Goal: Task Accomplishment & Management: Use online tool/utility

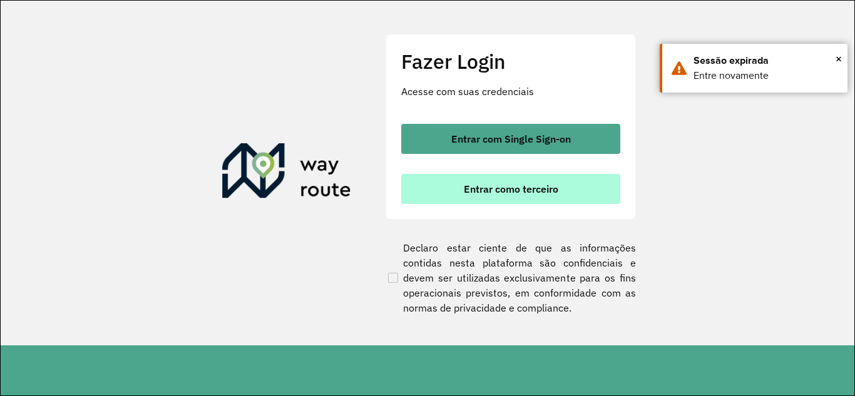
click at [512, 194] on span "Entrar como terceiro" at bounding box center [511, 189] width 94 height 10
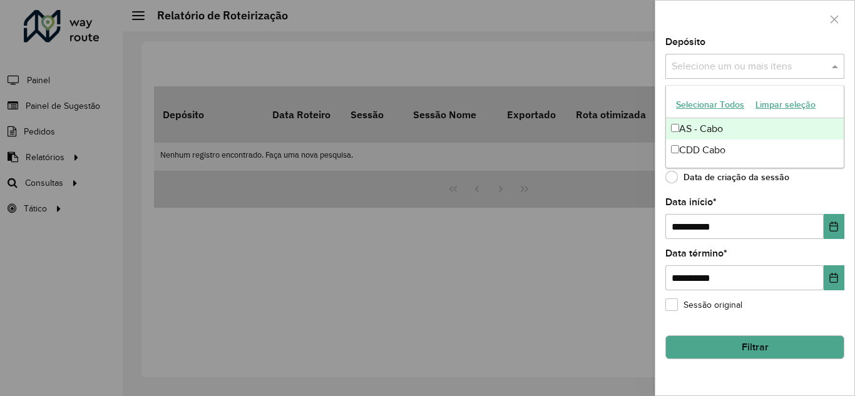
click at [713, 61] on input "text" at bounding box center [748, 66] width 160 height 15
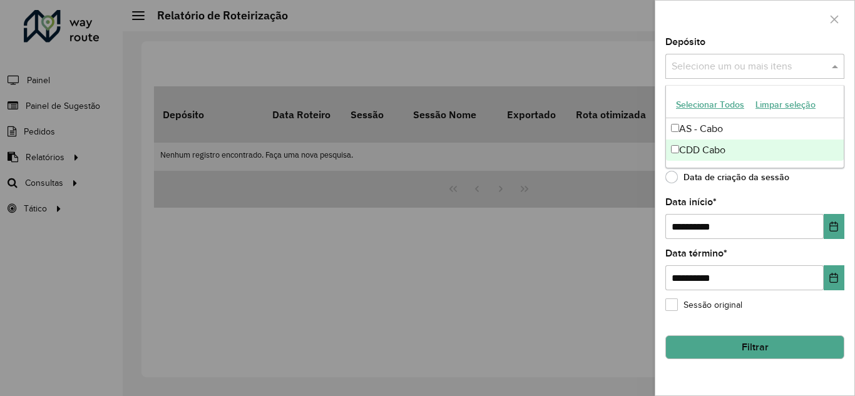
click at [714, 147] on div "CDD Cabo" at bounding box center [755, 149] width 178 height 21
click at [741, 193] on div "**********" at bounding box center [754, 217] width 199 height 358
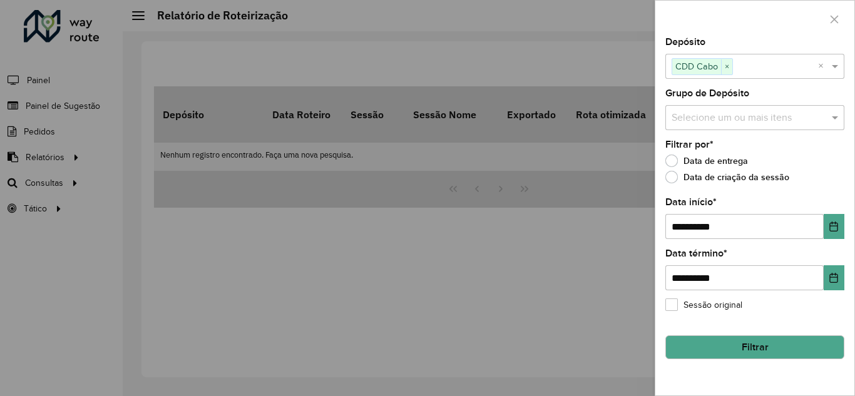
click at [731, 112] on input "text" at bounding box center [748, 118] width 160 height 15
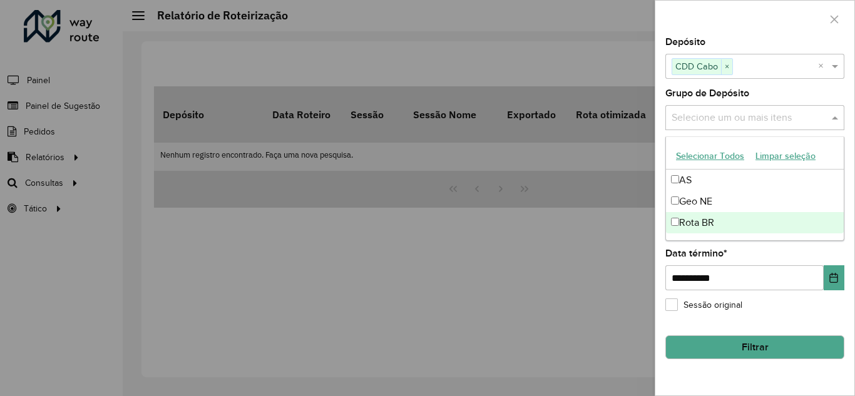
click at [699, 223] on div "Rota BR" at bounding box center [755, 222] width 178 height 21
click at [698, 223] on div "Rota BR" at bounding box center [755, 222] width 178 height 21
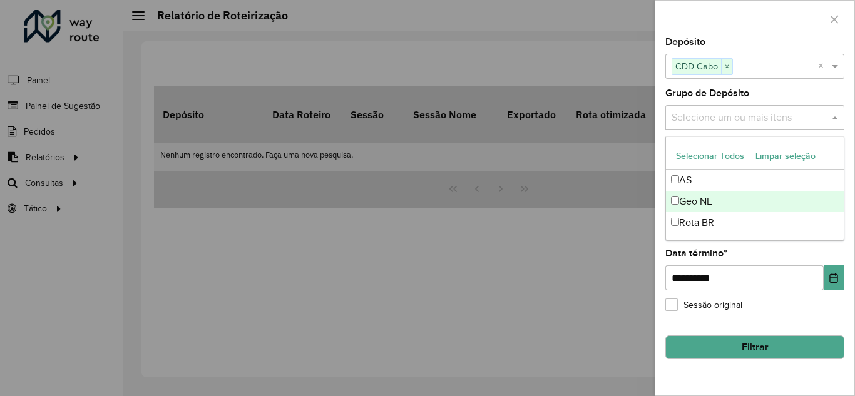
click at [696, 201] on div "Geo NE" at bounding box center [755, 201] width 178 height 21
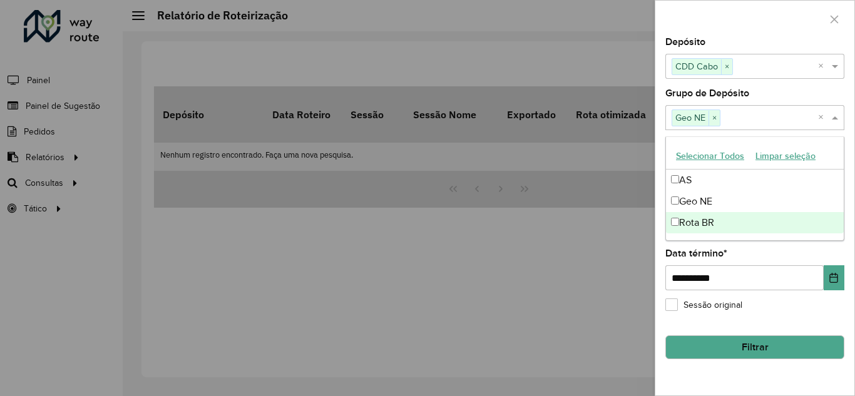
click at [769, 258] on div "**********" at bounding box center [754, 269] width 179 height 41
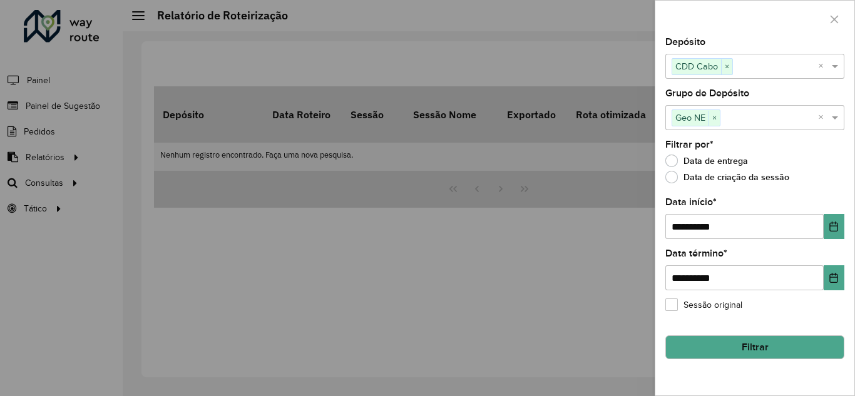
click at [720, 341] on button "Filtrar" at bounding box center [754, 347] width 179 height 24
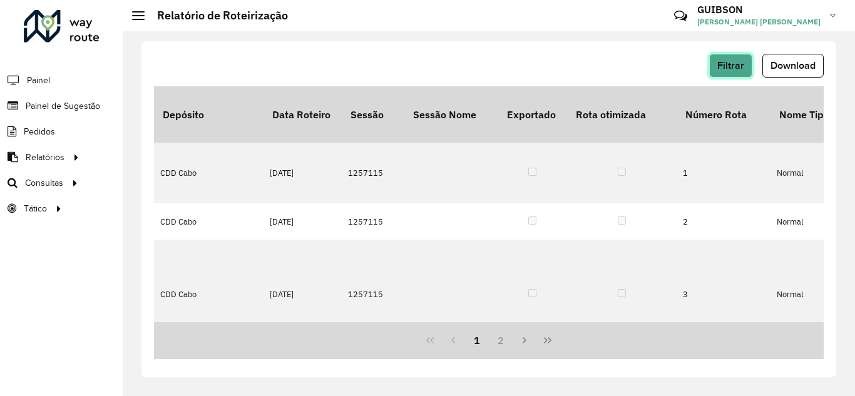
click at [716, 69] on button "Filtrar" at bounding box center [730, 66] width 43 height 24
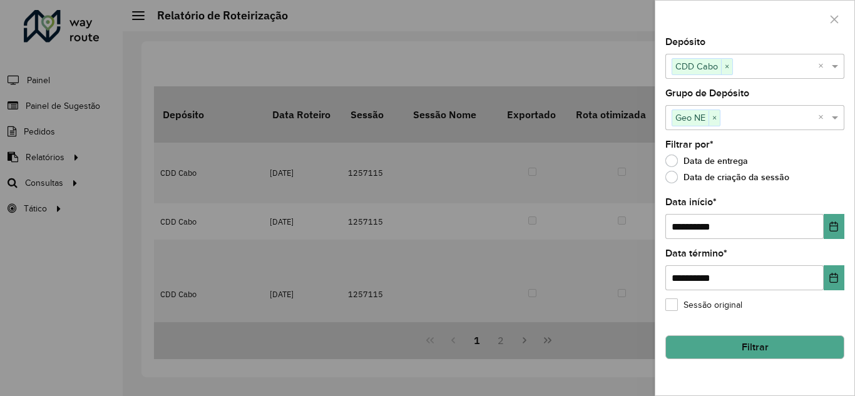
click at [730, 340] on button "Filtrar" at bounding box center [754, 347] width 179 height 24
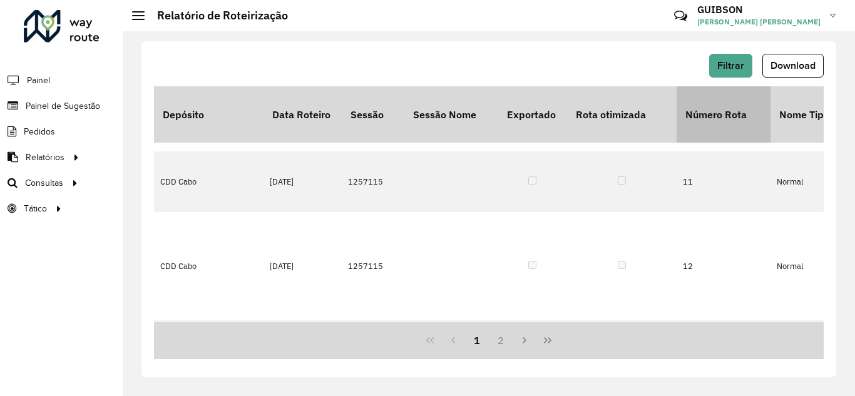
scroll to position [751, 0]
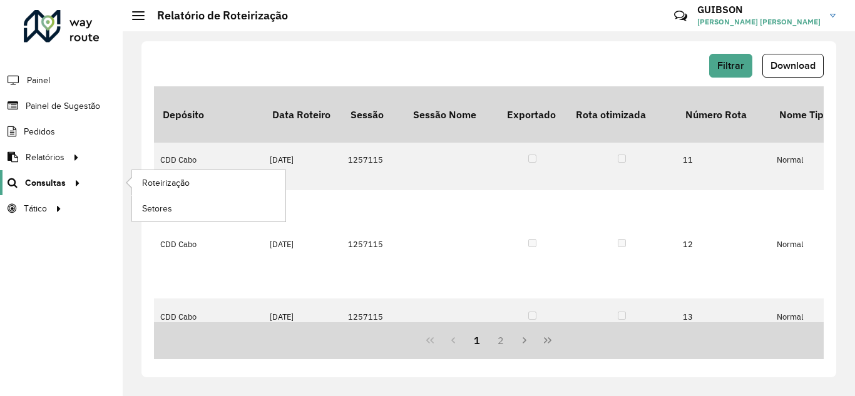
click at [81, 181] on div at bounding box center [75, 182] width 19 height 13
click at [178, 181] on span "Roteirização" at bounding box center [167, 182] width 51 height 13
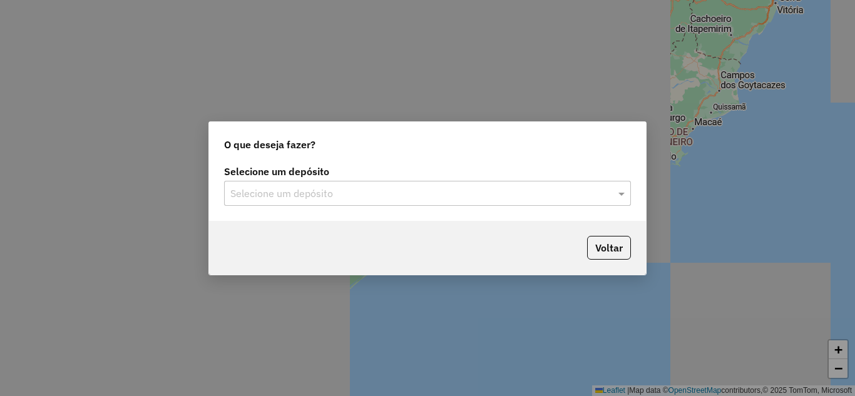
click at [309, 189] on input "text" at bounding box center [414, 193] width 369 height 15
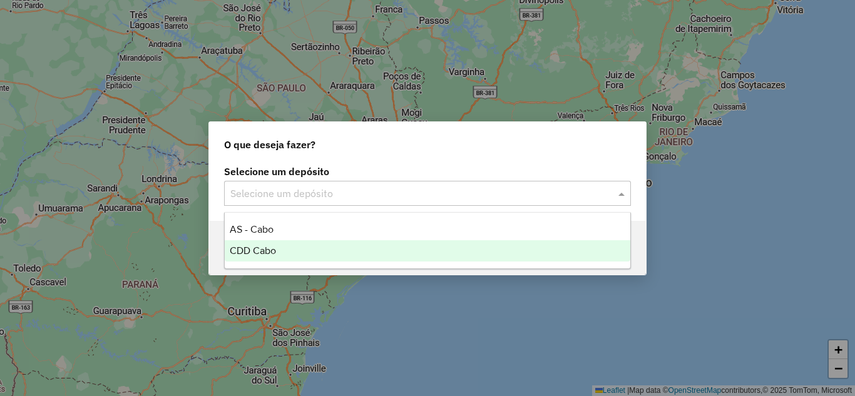
click at [294, 258] on div "CDD Cabo" at bounding box center [427, 250] width 405 height 21
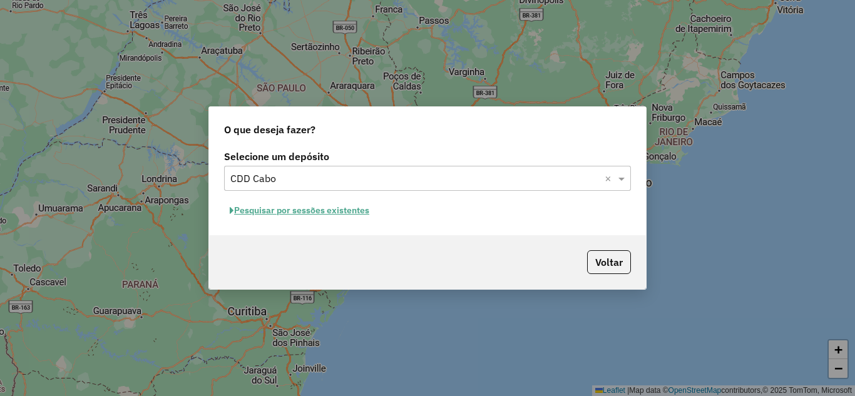
click at [325, 204] on button "Pesquisar por sessões existentes" at bounding box center [299, 210] width 151 height 19
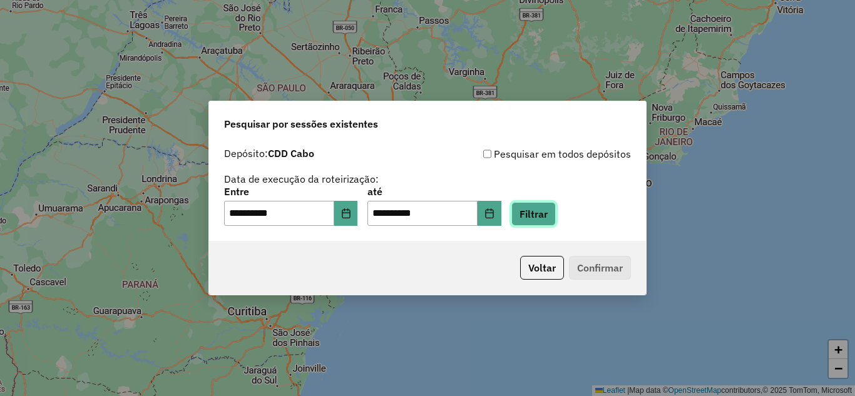
click at [555, 211] on button "Filtrar" at bounding box center [533, 214] width 44 height 24
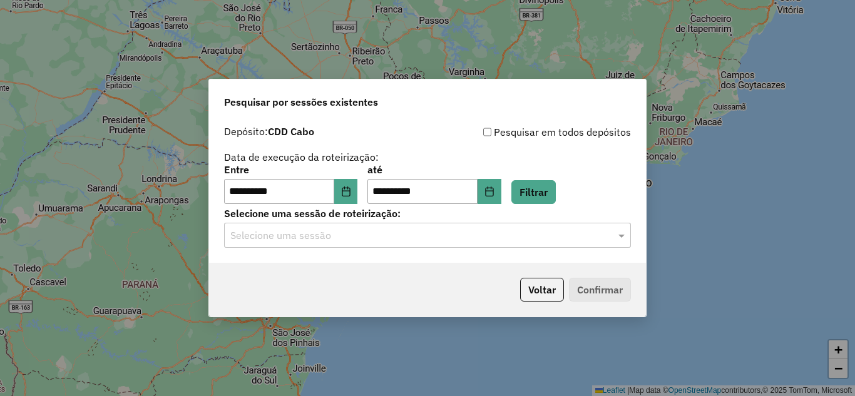
click at [522, 237] on input "text" at bounding box center [414, 235] width 369 height 15
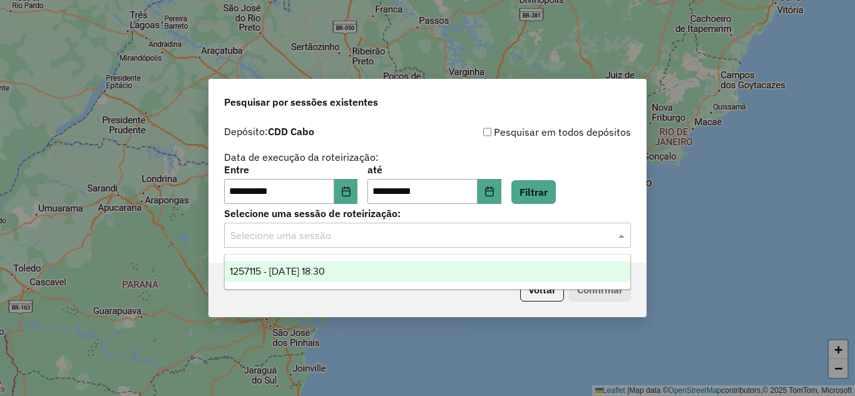
click at [394, 266] on div "1257115 - 01/09/2025 18:30" at bounding box center [427, 271] width 405 height 21
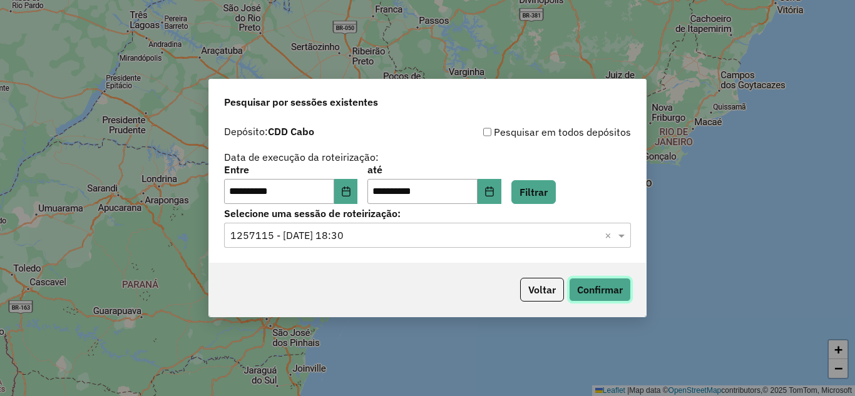
click at [601, 293] on button "Confirmar" at bounding box center [600, 290] width 62 height 24
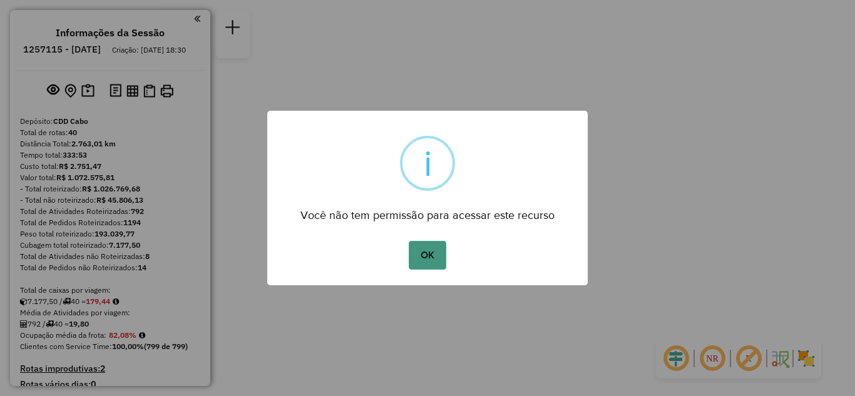
click at [427, 250] on button "OK" at bounding box center [426, 255] width 37 height 29
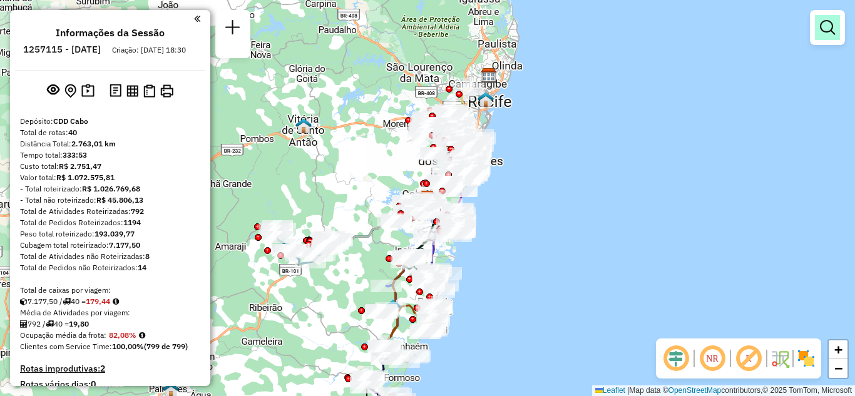
click at [828, 34] on em at bounding box center [826, 27] width 15 height 15
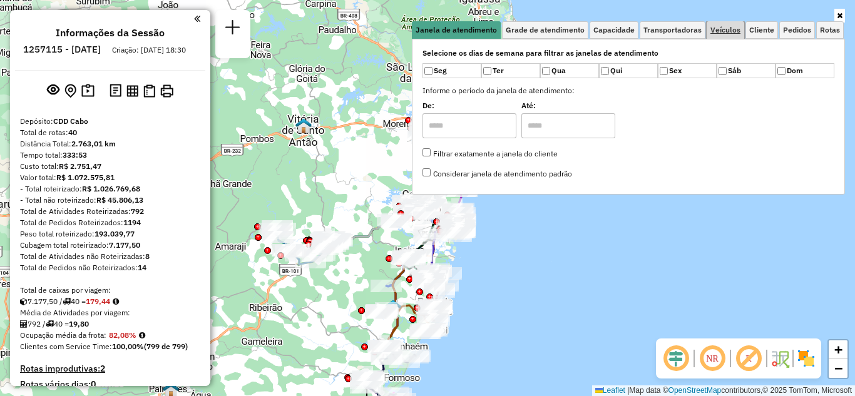
click at [719, 28] on span "Veículos" at bounding box center [725, 30] width 30 height 8
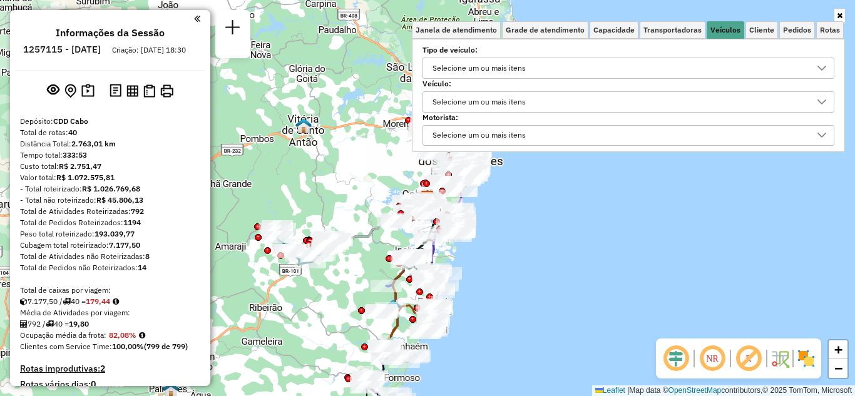
click at [542, 101] on div "Selecione um ou mais itens" at bounding box center [619, 102] width 382 height 20
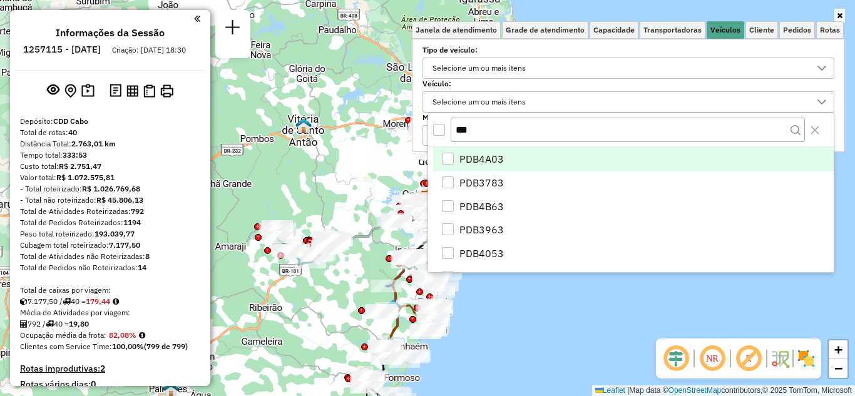
type input "***"
click at [444, 151] on li "PDB4A03" at bounding box center [633, 159] width 400 height 24
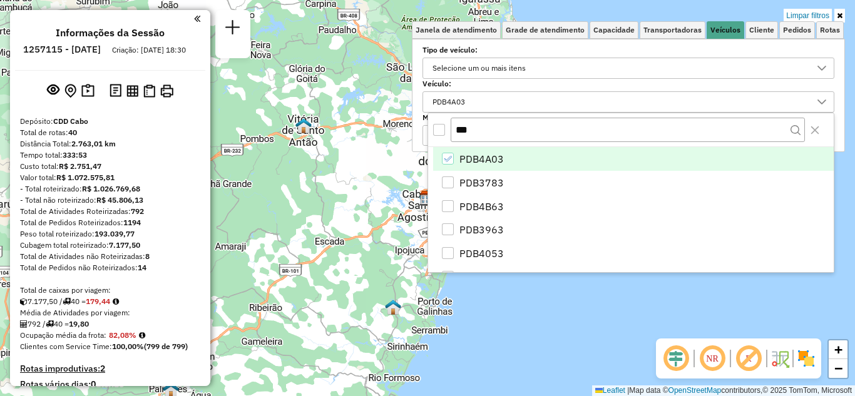
click at [662, 299] on div "Limpar filtros Janela de atendimento Grade de atendimento Capacidade Transporta…" at bounding box center [427, 198] width 855 height 396
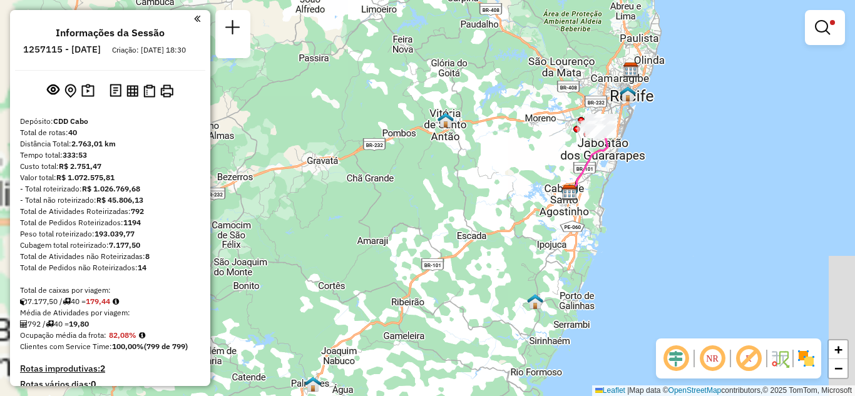
drag, startPoint x: 489, startPoint y: 240, endPoint x: 473, endPoint y: 215, distance: 29.5
click at [473, 215] on div "Limpar filtros Janela de atendimento Grade de atendimento Capacidade Transporta…" at bounding box center [427, 198] width 855 height 396
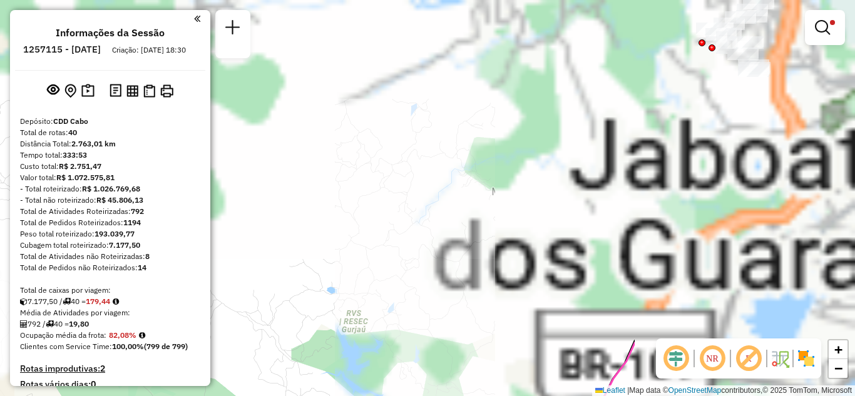
drag, startPoint x: 424, startPoint y: 320, endPoint x: 340, endPoint y: 339, distance: 86.6
click at [340, 339] on div "Limpar filtros Janela de atendimento Grade de atendimento Capacidade Transporta…" at bounding box center [427, 198] width 855 height 396
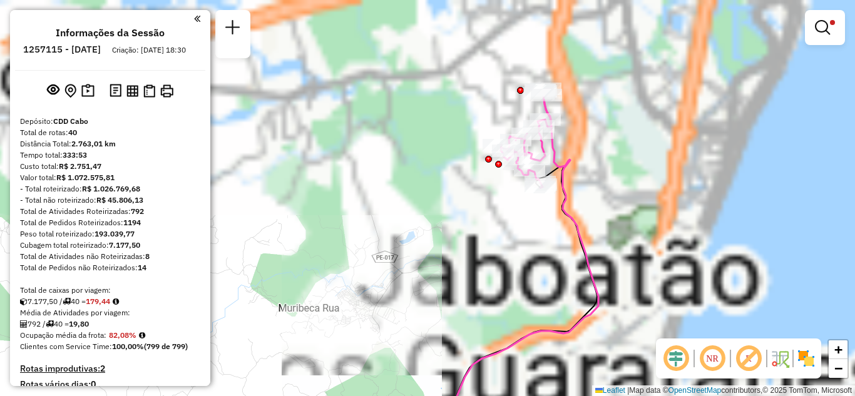
drag, startPoint x: 632, startPoint y: 206, endPoint x: 421, endPoint y: 318, distance: 238.7
click at [421, 318] on div "Limpar filtros Janela de atendimento Grade de atendimento Capacidade Transporta…" at bounding box center [427, 198] width 855 height 396
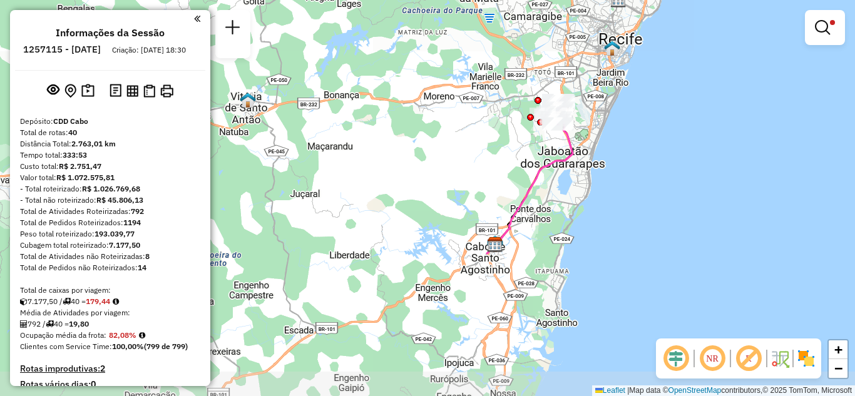
drag, startPoint x: 414, startPoint y: 176, endPoint x: 431, endPoint y: 131, distance: 48.1
click at [431, 131] on div "Limpar filtros Janela de atendimento Grade de atendimento Capacidade Transporta…" at bounding box center [427, 198] width 855 height 396
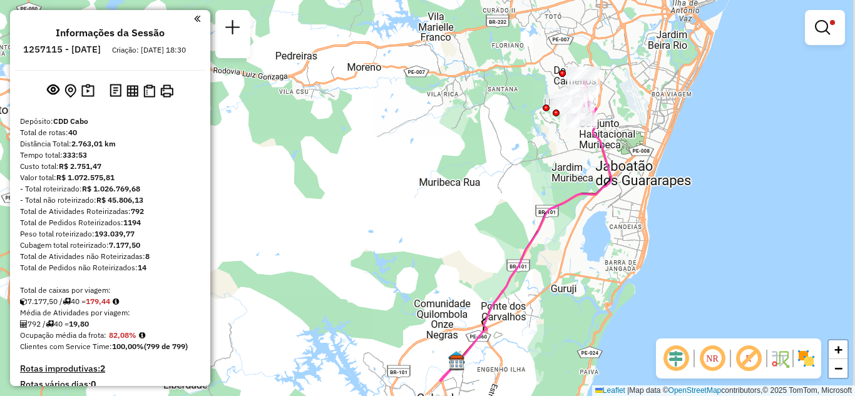
drag, startPoint x: 564, startPoint y: 111, endPoint x: 469, endPoint y: 164, distance: 108.4
click at [469, 164] on div "Limpar filtros Janela de atendimento Grade de atendimento Capacidade Transporta…" at bounding box center [427, 198] width 855 height 396
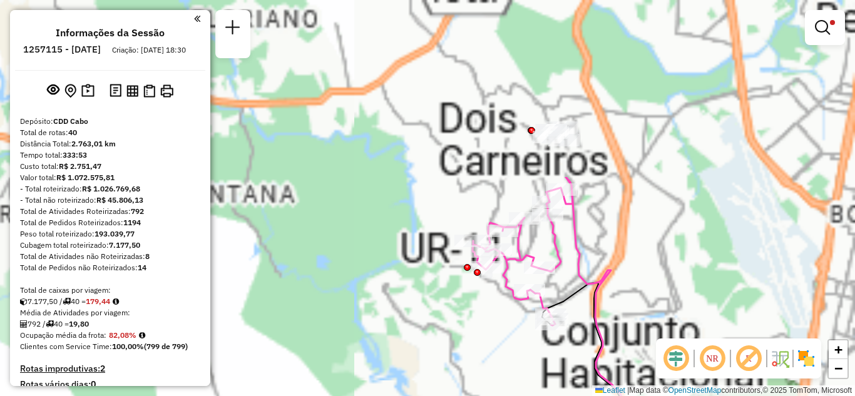
drag, startPoint x: 515, startPoint y: 227, endPoint x: 439, endPoint y: 317, distance: 118.1
click at [439, 317] on div "Limpar filtros Janela de atendimento Grade de atendimento Capacidade Transporta…" at bounding box center [427, 198] width 855 height 396
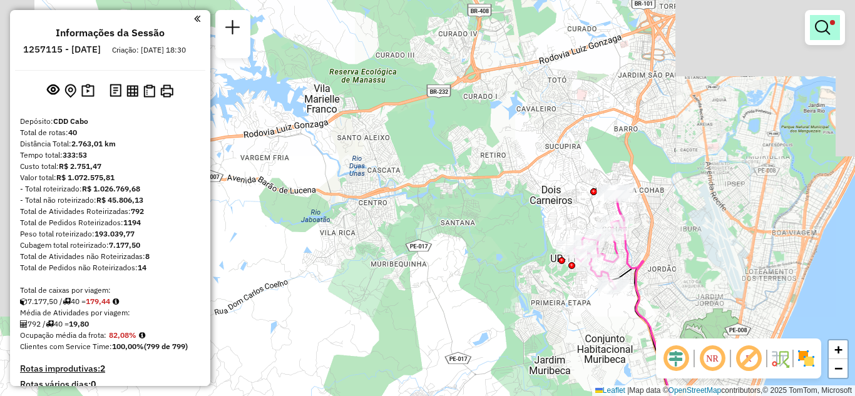
click at [816, 30] on em at bounding box center [821, 27] width 15 height 15
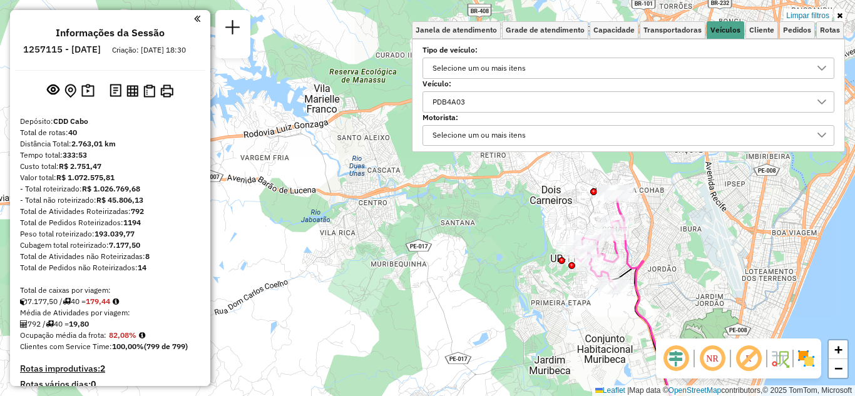
click at [729, 96] on div "PDB4A03" at bounding box center [619, 102] width 382 height 20
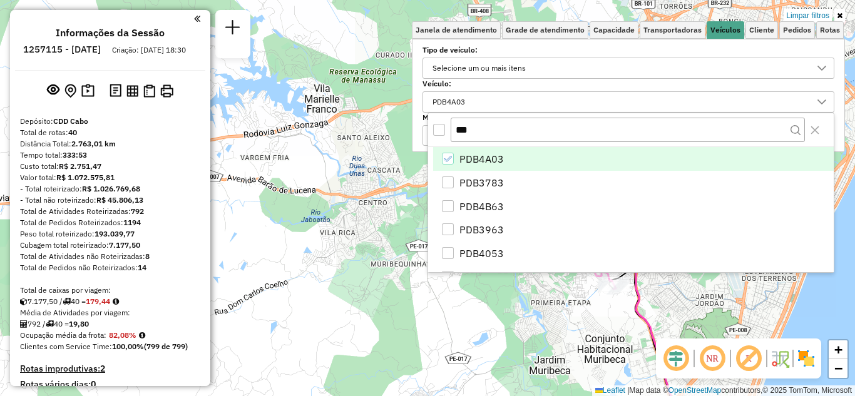
click at [467, 155] on span "PDB4A03" at bounding box center [481, 158] width 44 height 15
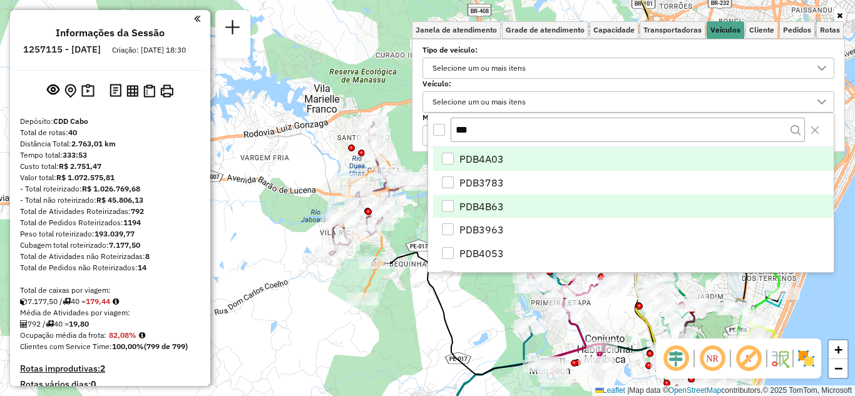
scroll to position [50, 0]
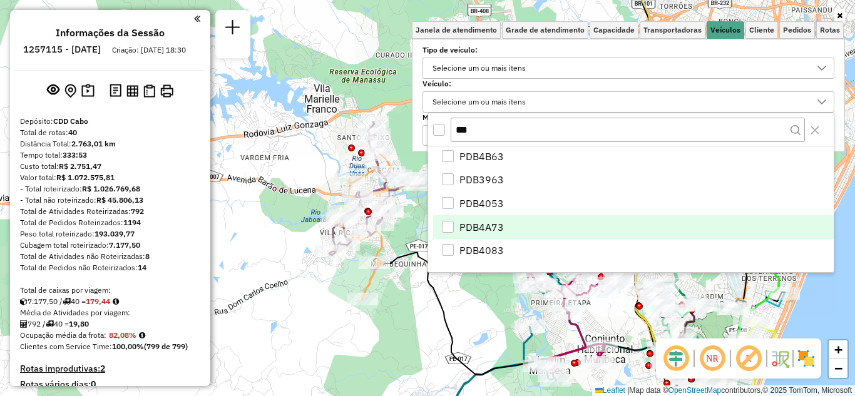
click at [448, 224] on div "PDB4A73" at bounding box center [448, 227] width 12 height 12
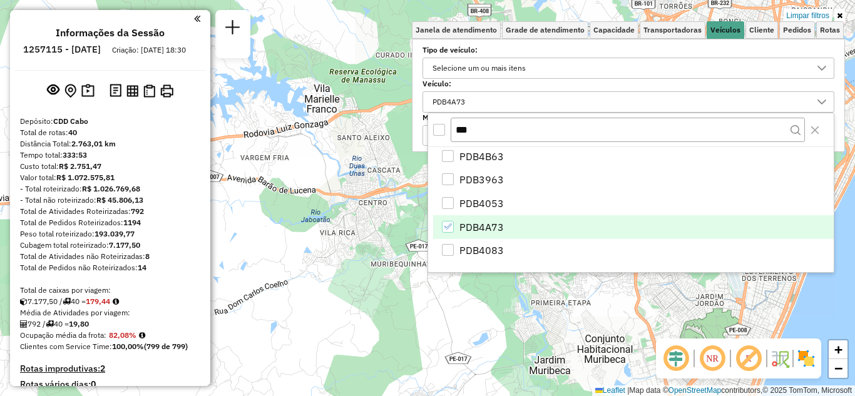
click at [589, 287] on div "Limpar filtros Janela de atendimento Grade de atendimento Capacidade Transporta…" at bounding box center [427, 198] width 855 height 396
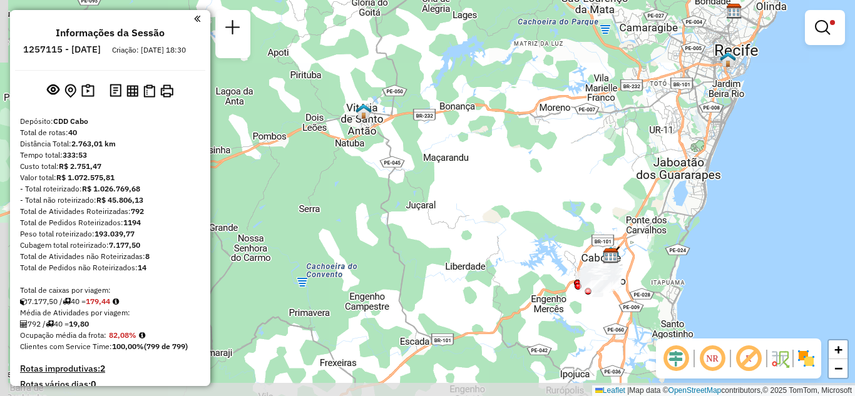
drag, startPoint x: 625, startPoint y: 233, endPoint x: 601, endPoint y: 176, distance: 61.7
click at [601, 176] on div "Limpar filtros Janela de atendimento Grade de atendimento Capacidade Transporta…" at bounding box center [427, 198] width 855 height 396
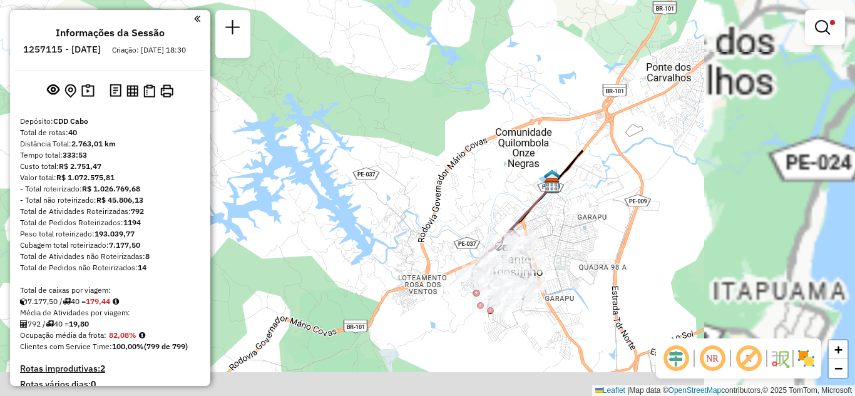
drag, startPoint x: 592, startPoint y: 248, endPoint x: 626, endPoint y: 191, distance: 66.7
click at [626, 191] on div "Limpar filtros Janela de atendimento Grade de atendimento Capacidade Transporta…" at bounding box center [427, 198] width 855 height 396
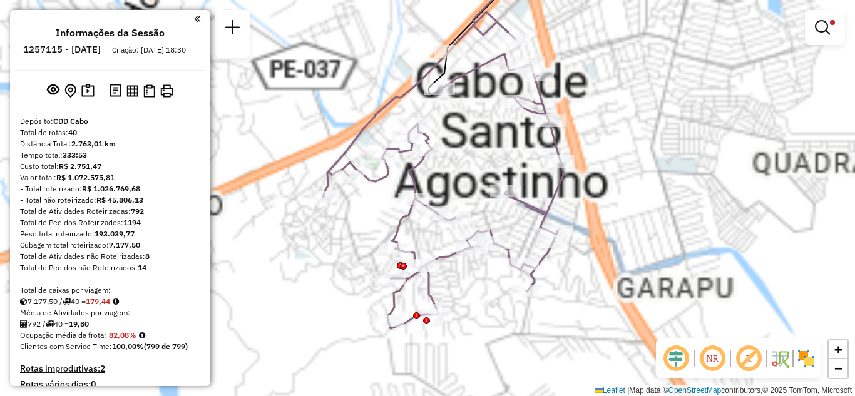
drag, startPoint x: 516, startPoint y: 280, endPoint x: 689, endPoint y: 186, distance: 196.8
click at [689, 186] on div "Limpar filtros Janela de atendimento Grade de atendimento Capacidade Transporta…" at bounding box center [427, 198] width 855 height 396
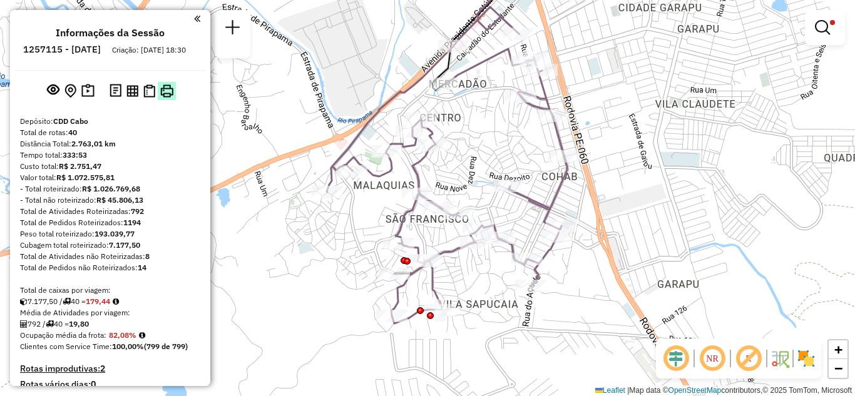
click at [173, 100] on button at bounding box center [167, 91] width 18 height 18
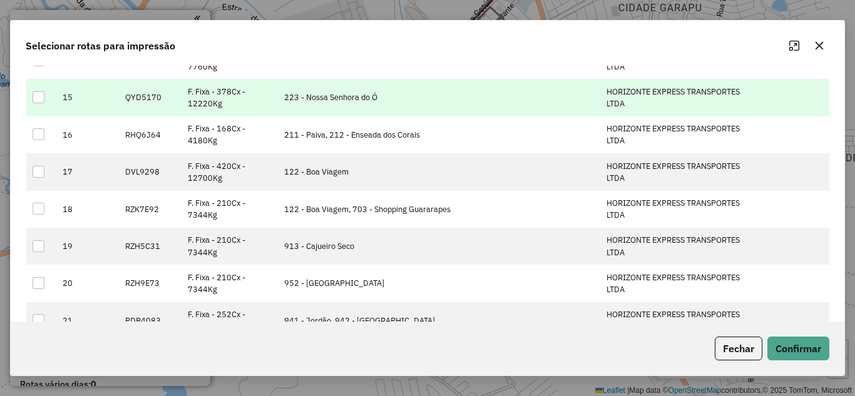
scroll to position [626, 0]
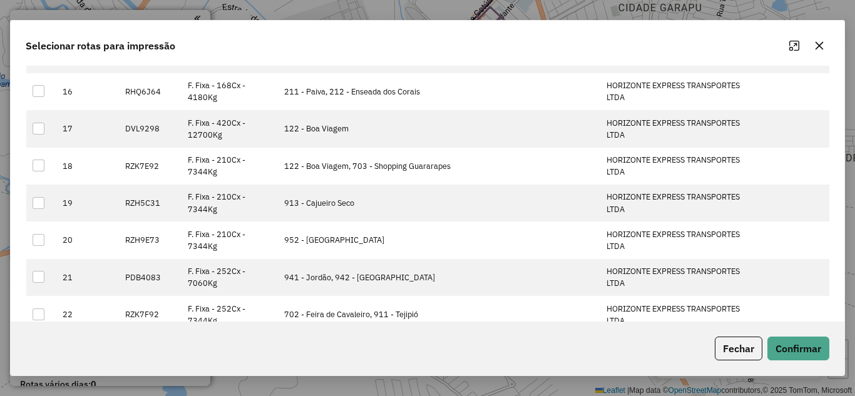
click at [706, 14] on div "Selecionar rotas para impressão Filtrar rotas: Filtrar tipo de veículo Filtrar …" at bounding box center [427, 198] width 855 height 396
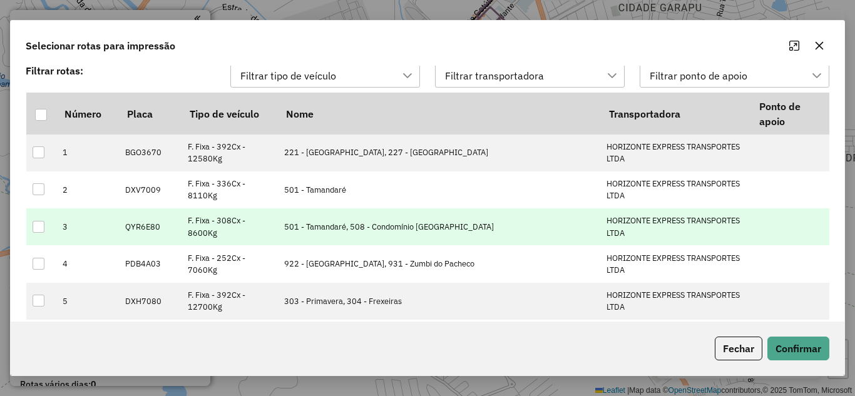
scroll to position [0, 0]
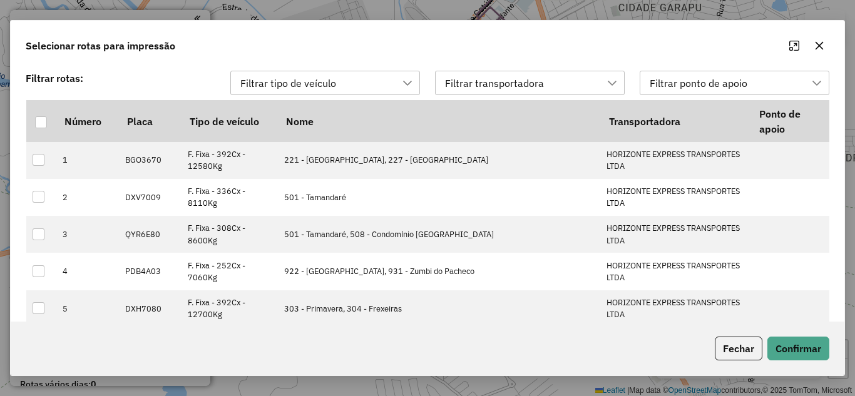
click at [392, 82] on div "Filtrar tipo de veículo" at bounding box center [316, 83] width 160 height 24
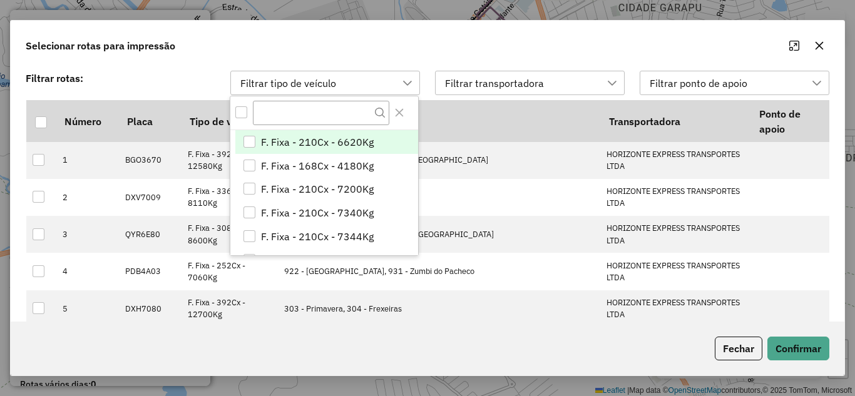
scroll to position [9, 57]
click at [488, 85] on div "Filtrar transportadora" at bounding box center [494, 83] width 108 height 24
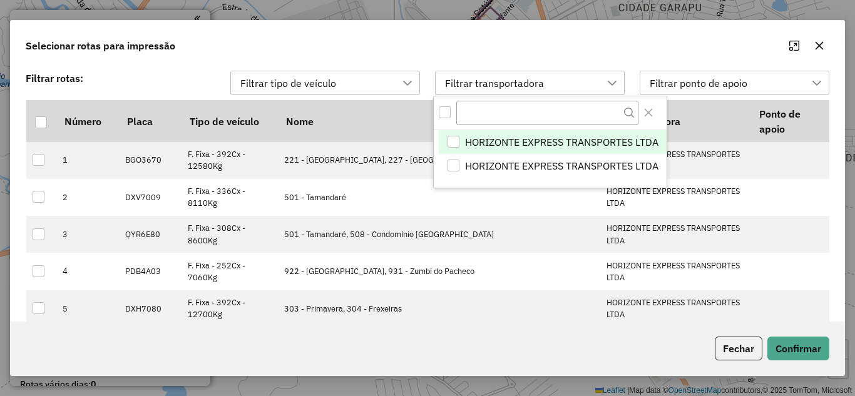
click at [690, 73] on div "Filtrar ponto de apoio" at bounding box center [698, 83] width 106 height 24
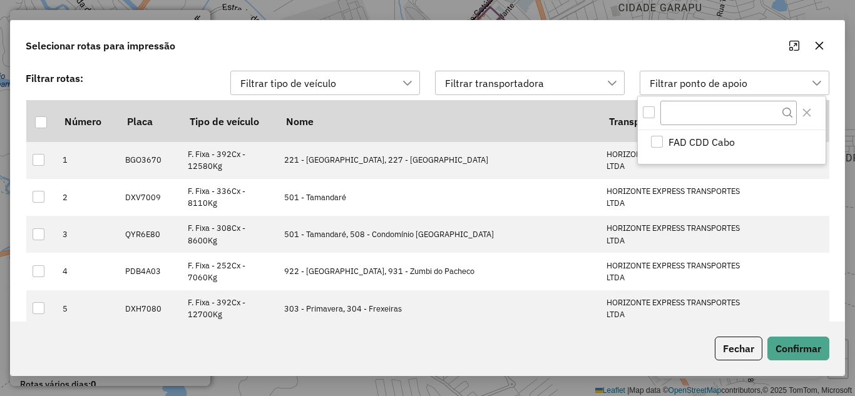
click at [690, 73] on div "Filtrar ponto de apoio" at bounding box center [698, 83] width 106 height 24
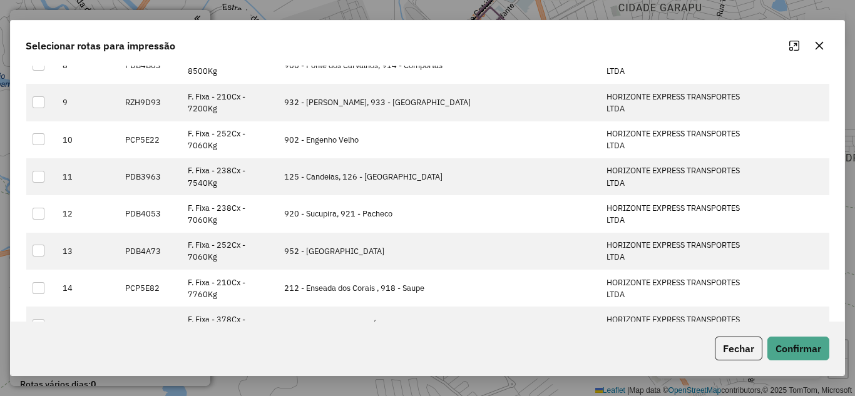
scroll to position [375, 0]
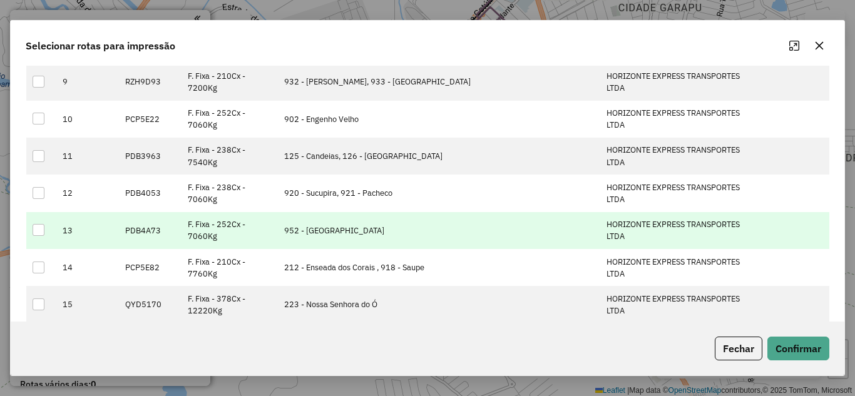
click at [43, 236] on div at bounding box center [39, 230] width 13 height 13
click at [796, 354] on button "Confirmar" at bounding box center [798, 349] width 62 height 24
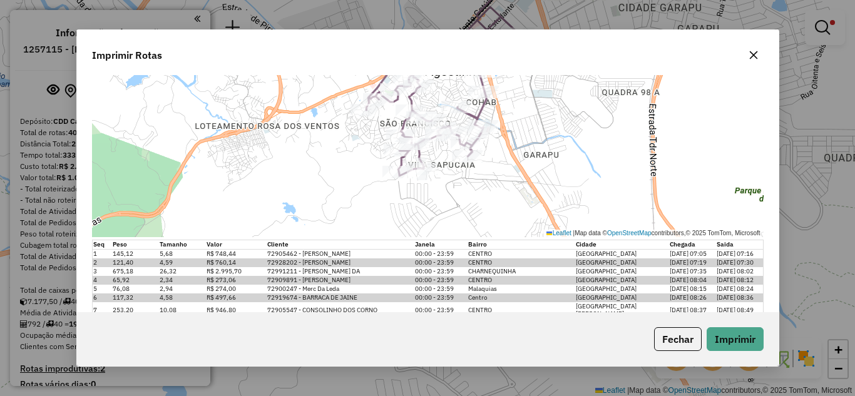
scroll to position [188, 0]
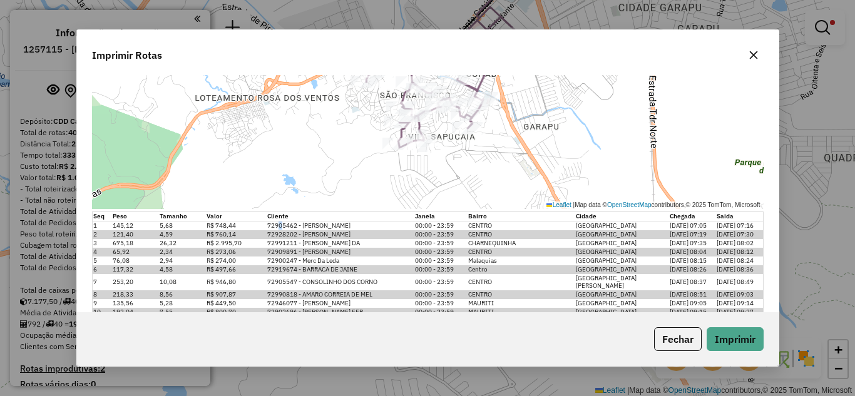
click at [281, 226] on td "72905462 - [PERSON_NAME]" at bounding box center [340, 225] width 148 height 9
drag, startPoint x: 272, startPoint y: 224, endPoint x: 294, endPoint y: 226, distance: 22.0
click at [294, 226] on td "72905462 - [PERSON_NAME]" at bounding box center [340, 225] width 148 height 9
click at [285, 235] on td "72928202 - SEBASTIAO FELIX DE O" at bounding box center [340, 234] width 148 height 9
drag, startPoint x: 274, startPoint y: 225, endPoint x: 298, endPoint y: 225, distance: 24.4
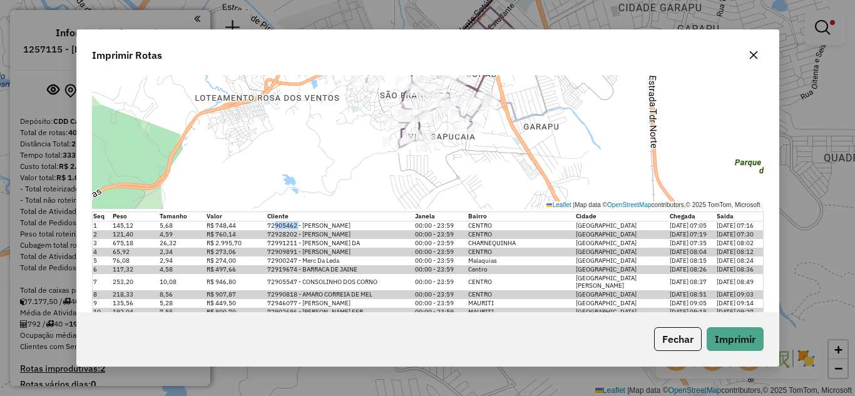
click at [298, 225] on td "72905462 - [PERSON_NAME]" at bounding box center [340, 225] width 148 height 9
copy td "905462"
click at [295, 226] on td "72905462 - [PERSON_NAME]" at bounding box center [340, 225] width 148 height 9
click at [298, 228] on td "72905462 - [PERSON_NAME]" at bounding box center [340, 225] width 148 height 9
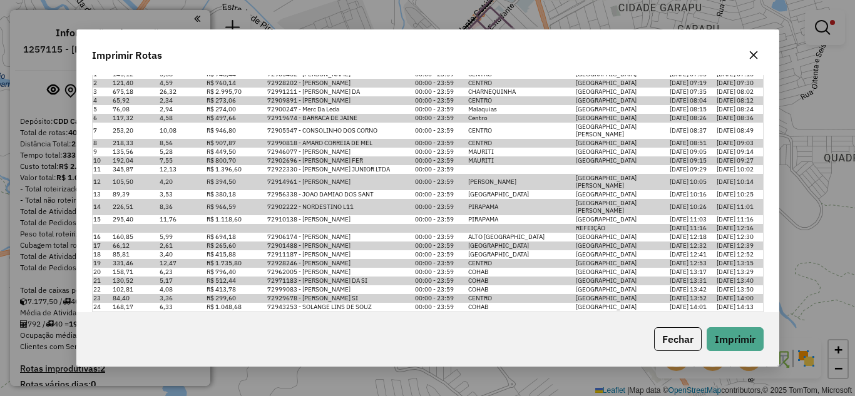
scroll to position [276, 0]
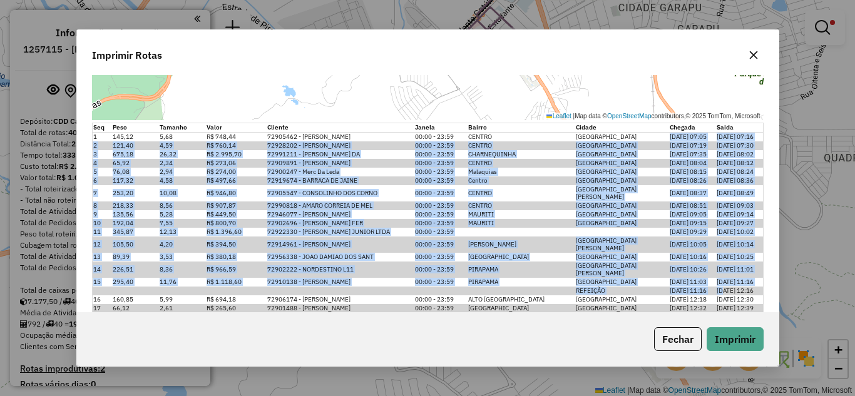
drag, startPoint x: 664, startPoint y: 133, endPoint x: 721, endPoint y: 271, distance: 148.7
click at [721, 271] on tbody "1 145,12 5,68 R$ 748,44 72905462 - HATTOS RENNAN RUFINO 00:00 - 23:59 CENTRO CA…" at bounding box center [427, 296] width 671 height 327
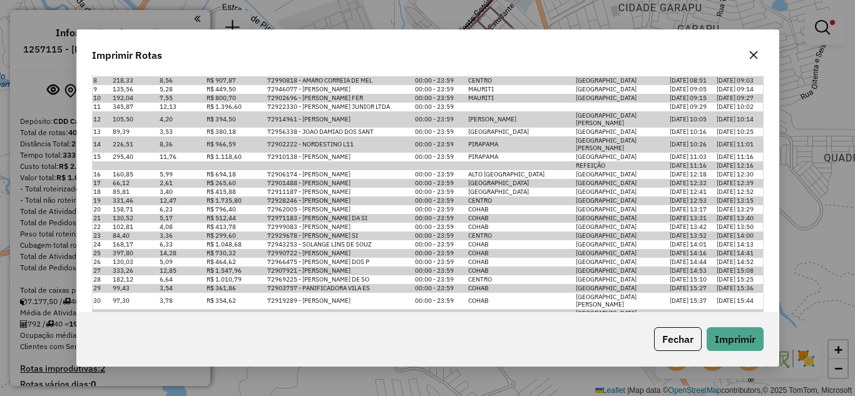
click at [754, 309] on td "01/09 15:57" at bounding box center [739, 317] width 47 height 16
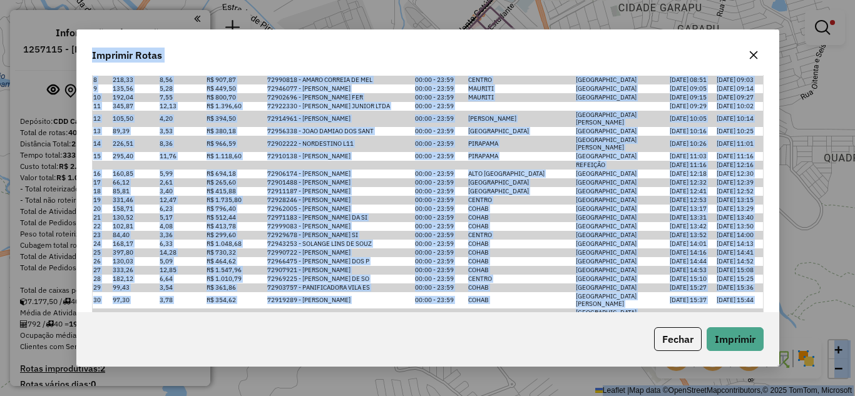
drag, startPoint x: 751, startPoint y: 289, endPoint x: 854, endPoint y: 415, distance: 163.2
click at [854, 395] on html "Preparando impressão... Pop-up bloqueado! Seu navegador bloqueou automáticament…" at bounding box center [427, 198] width 855 height 396
click at [673, 257] on td "01/09 14:44" at bounding box center [692, 261] width 47 height 9
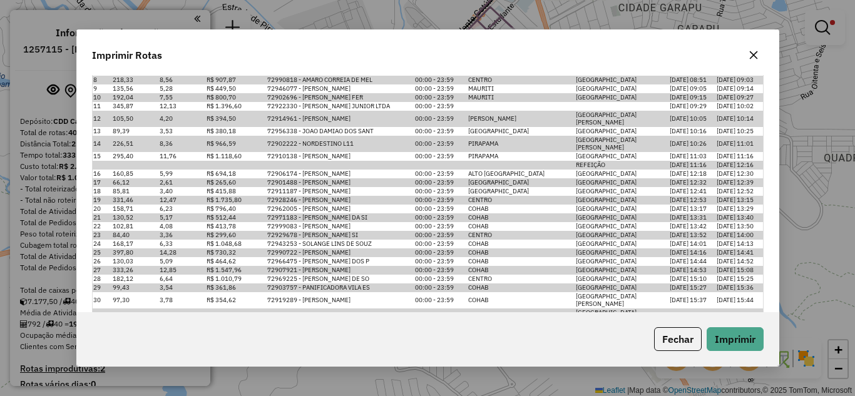
drag, startPoint x: 664, startPoint y: 292, endPoint x: 738, endPoint y: 278, distance: 75.1
click at [738, 278] on tbody "1 145,12 5,68 R$ 748,44 72905462 - HATTOS RENNAN RUFINO 00:00 - 23:59 CENTRO CA…" at bounding box center [427, 170] width 671 height 327
click at [750, 325] on td "01/09 16:11" at bounding box center [739, 329] width 47 height 9
click at [753, 308] on td "01/09 15:57" at bounding box center [739, 316] width 47 height 16
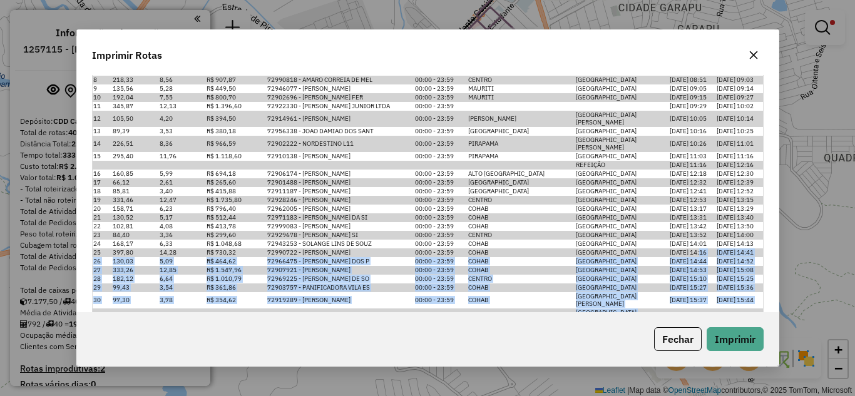
drag, startPoint x: 752, startPoint y: 289, endPoint x: 698, endPoint y: 228, distance: 81.1
click at [698, 228] on tbody "1 145,12 5,68 R$ 748,44 72905462 - HATTOS RENNAN RUFINO 00:00 - 23:59 CENTRO CA…" at bounding box center [427, 170] width 671 height 327
click at [717, 308] on td "01/09 15:57" at bounding box center [739, 316] width 47 height 16
click at [751, 325] on td "01/09 16:11" at bounding box center [739, 329] width 47 height 9
click at [754, 325] on td "01/09 16:11" at bounding box center [739, 329] width 47 height 9
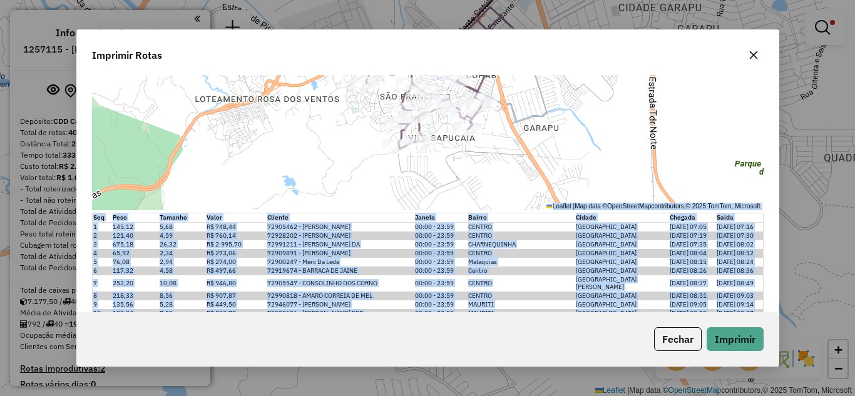
scroll to position [116, 0]
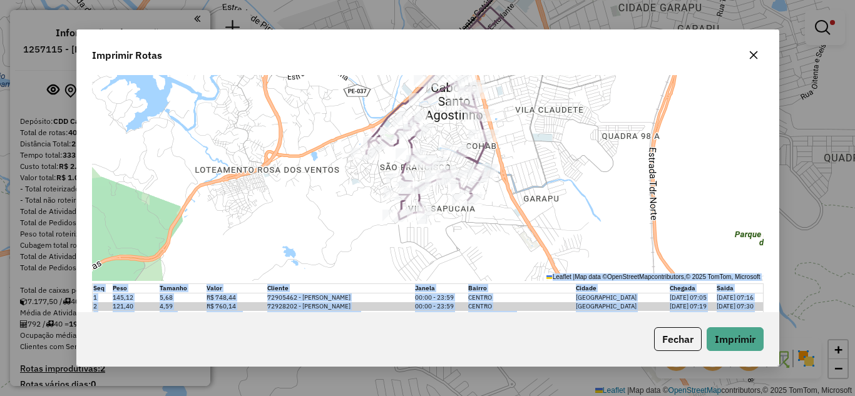
drag, startPoint x: 750, startPoint y: 290, endPoint x: 657, endPoint y: 285, distance: 93.3
copy table "Chegada Saida 1 145,12 5,68 R$ 748,44 72905462 - HATTOS RENNAN RUFINO 00:00 - 2…"
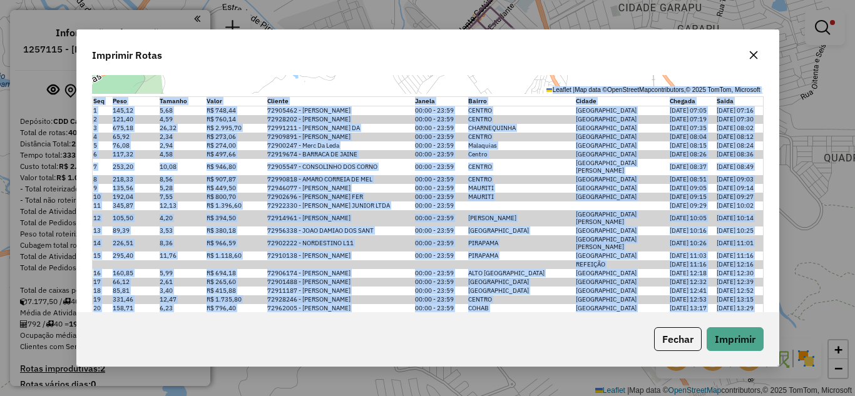
scroll to position [303, 0]
click at [527, 153] on td "Centro" at bounding box center [521, 154] width 108 height 9
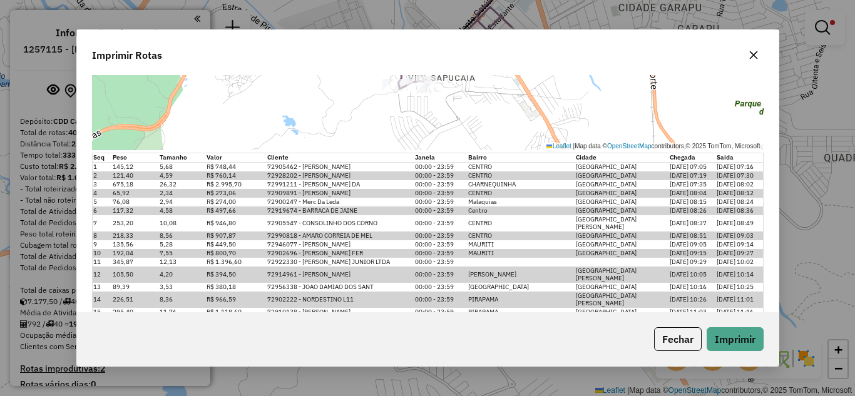
scroll to position [276, 0]
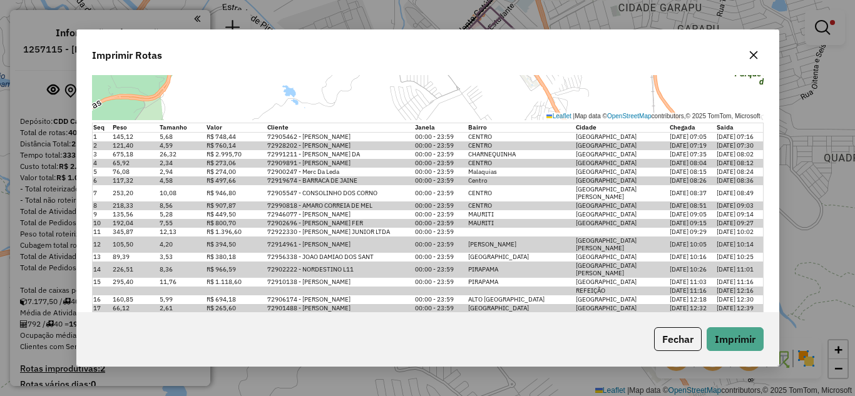
click at [749, 52] on icon "button" at bounding box center [753, 55] width 10 height 10
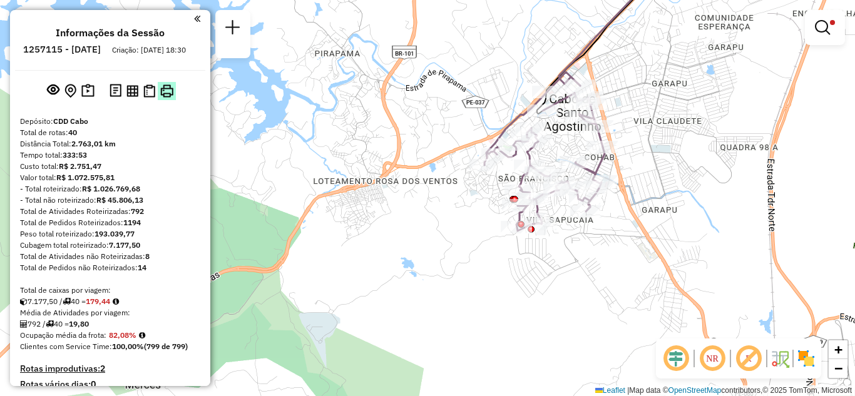
click at [165, 98] on img at bounding box center [166, 90] width 13 height 13
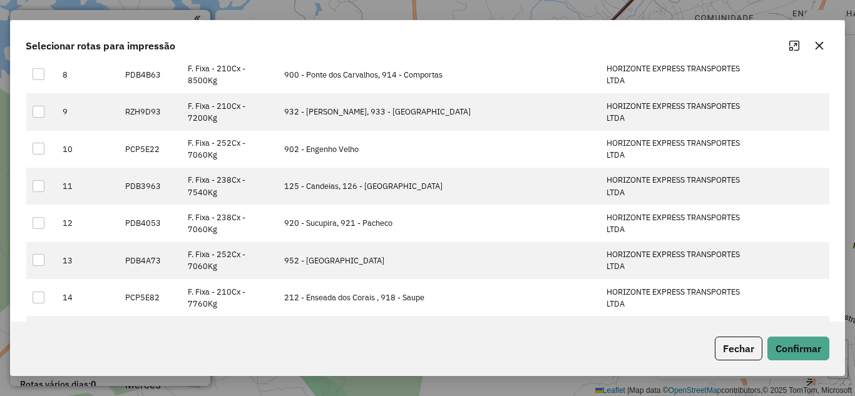
scroll to position [375, 0]
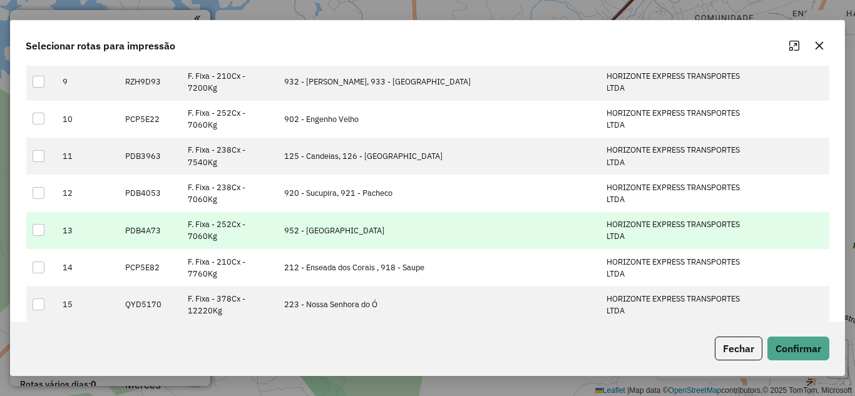
click at [42, 230] on div at bounding box center [39, 230] width 12 height 12
click at [805, 352] on button "Confirmar" at bounding box center [798, 349] width 62 height 24
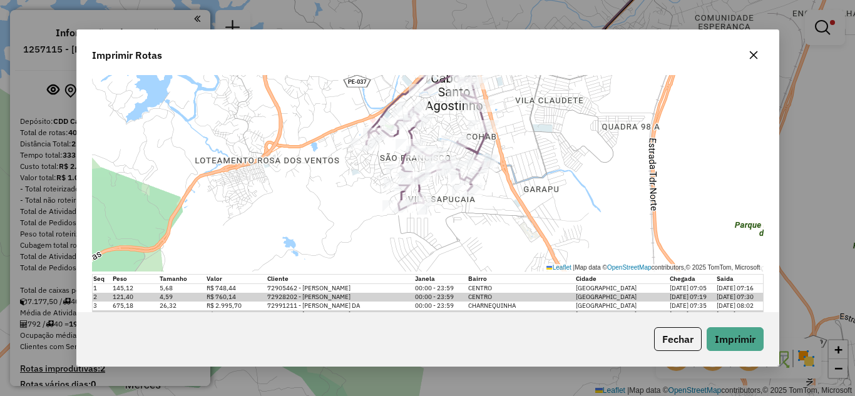
scroll to position [188, 0]
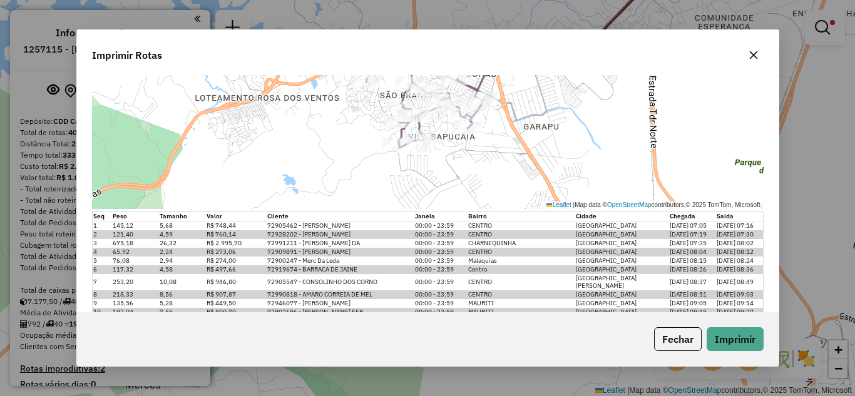
click at [758, 59] on icon "button" at bounding box center [753, 55] width 10 height 10
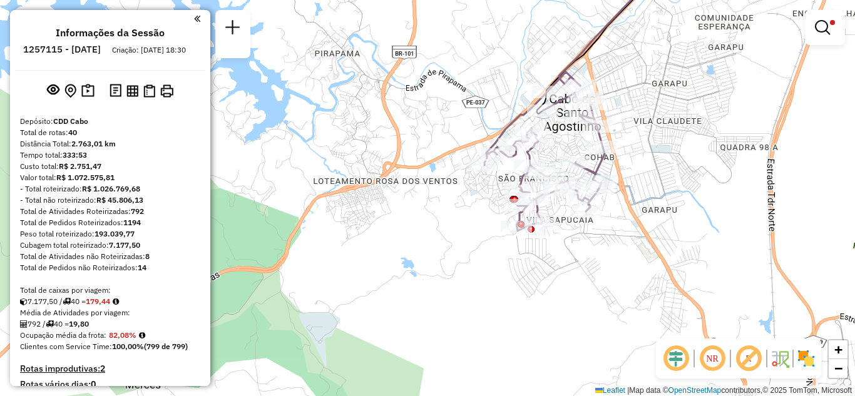
click at [189, 11] on div at bounding box center [107, 18] width 185 height 17
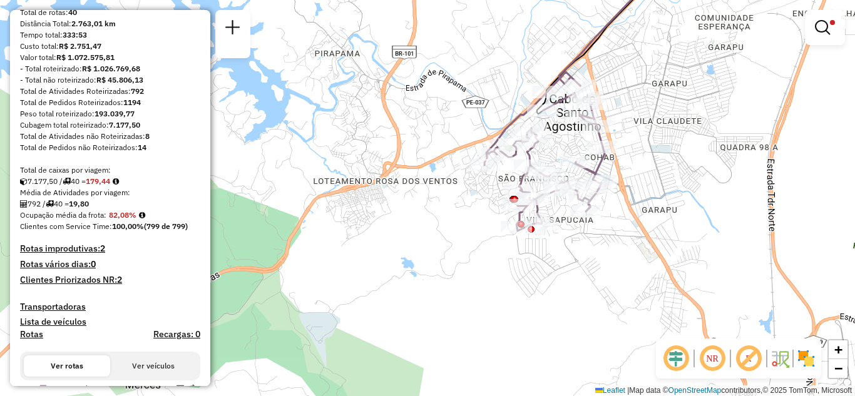
scroll to position [0, 0]
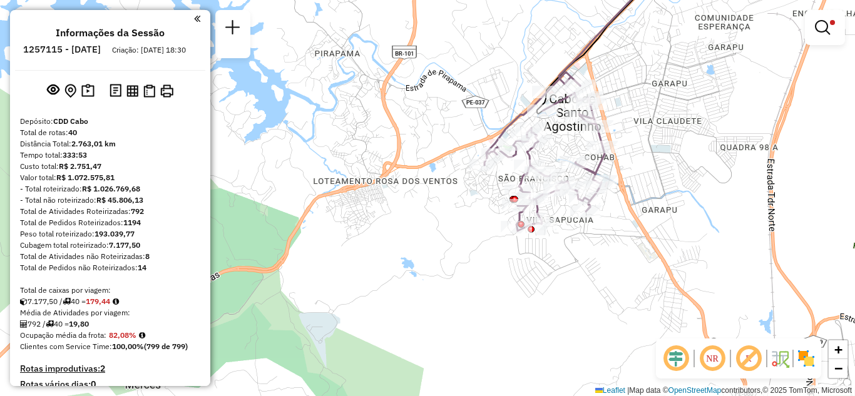
click at [194, 18] on em at bounding box center [197, 18] width 6 height 11
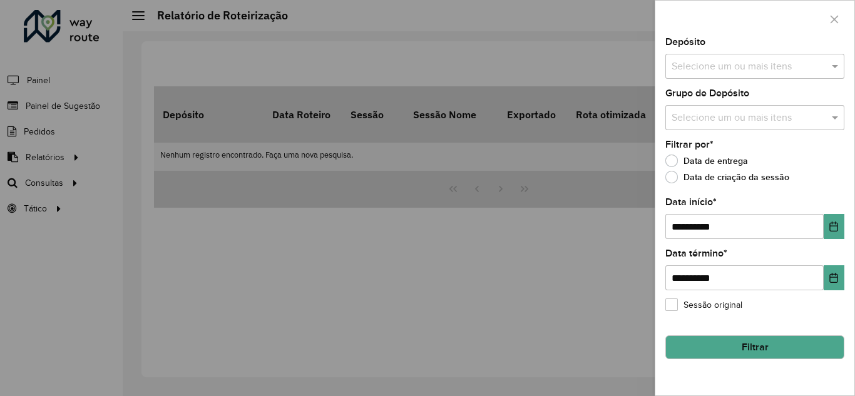
click at [736, 350] on button "Filtrar" at bounding box center [754, 347] width 179 height 24
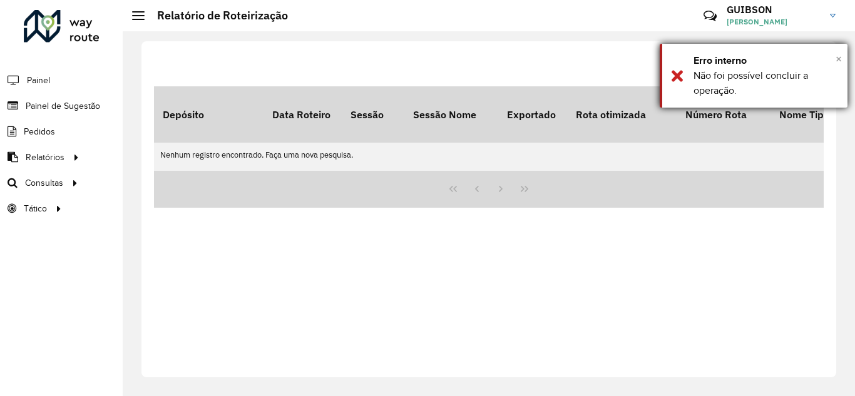
click at [837, 57] on span "×" at bounding box center [838, 59] width 6 height 14
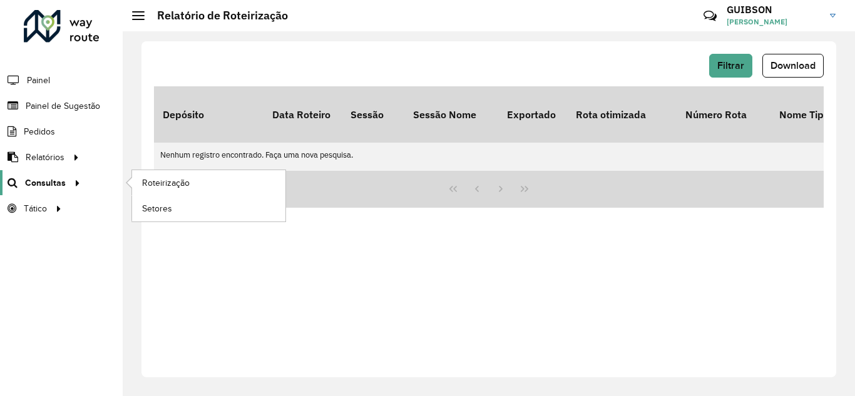
click at [43, 181] on span "Consultas" at bounding box center [45, 182] width 41 height 13
click at [160, 183] on span "Roteirização" at bounding box center [167, 182] width 51 height 13
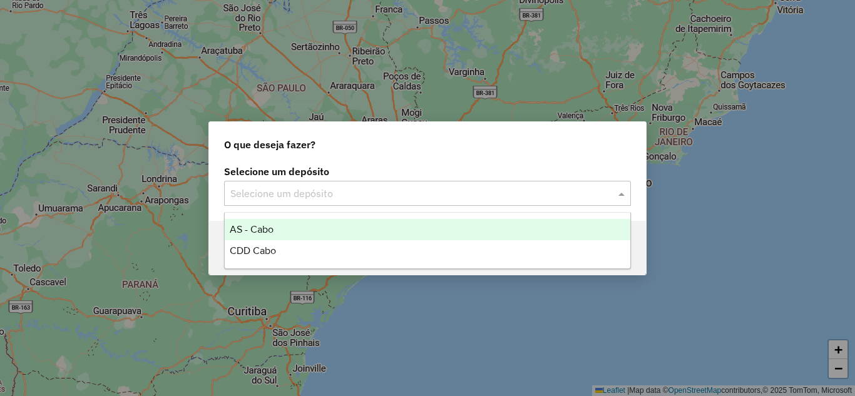
click at [435, 188] on input "text" at bounding box center [414, 193] width 369 height 15
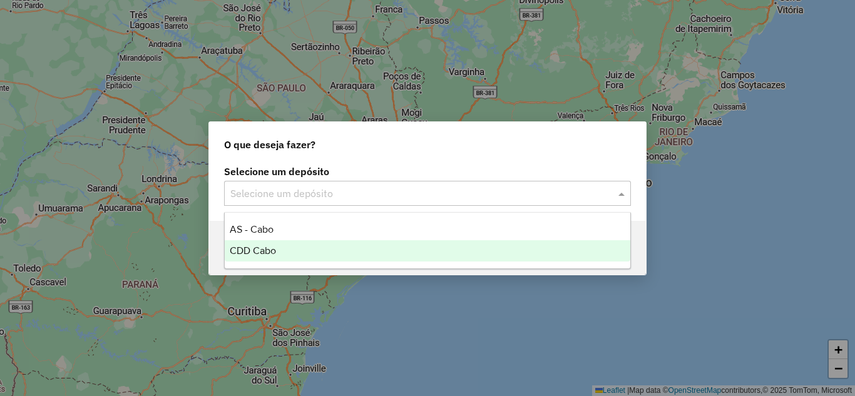
click at [270, 255] on span "CDD Cabo" at bounding box center [253, 250] width 46 height 11
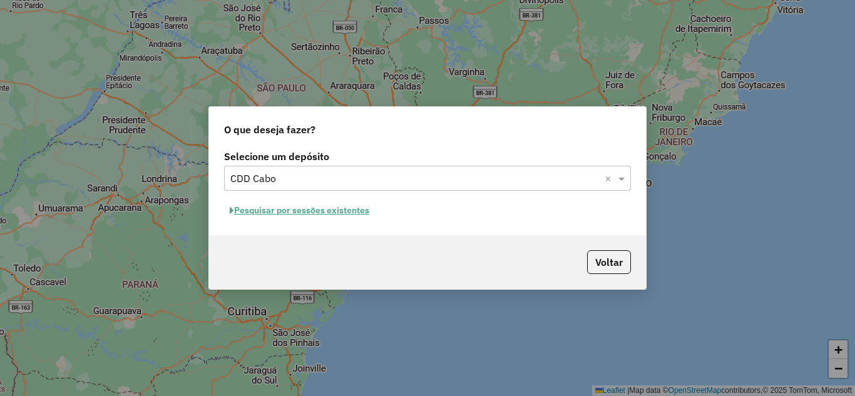
click at [317, 211] on button "Pesquisar por sessões existentes" at bounding box center [299, 210] width 151 height 19
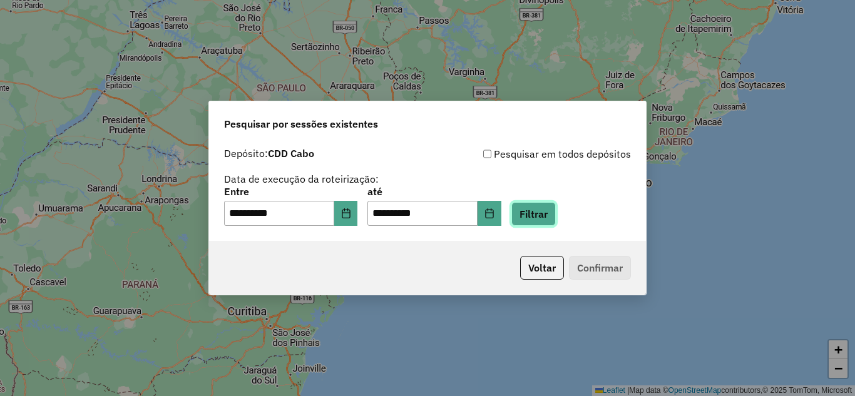
click at [555, 210] on button "Filtrar" at bounding box center [533, 214] width 44 height 24
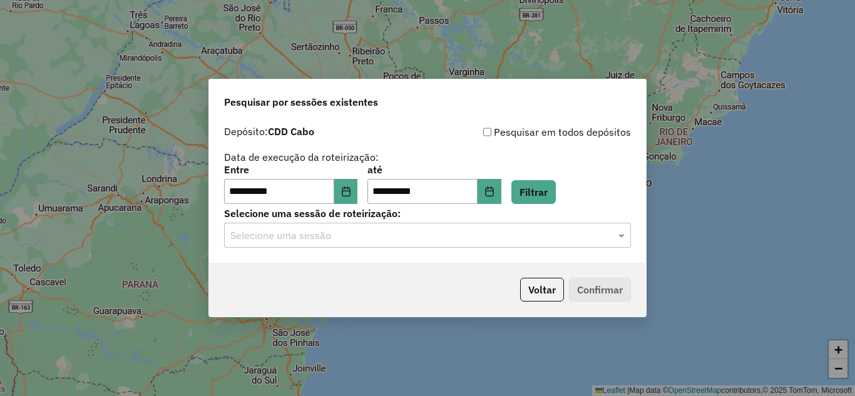
click at [460, 234] on input "text" at bounding box center [414, 235] width 369 height 15
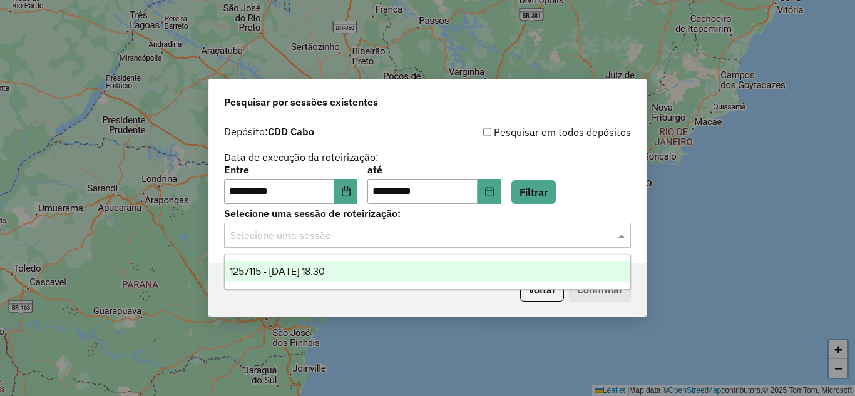
click at [367, 268] on div "1257115 - 01/09/2025 18:30" at bounding box center [427, 271] width 405 height 21
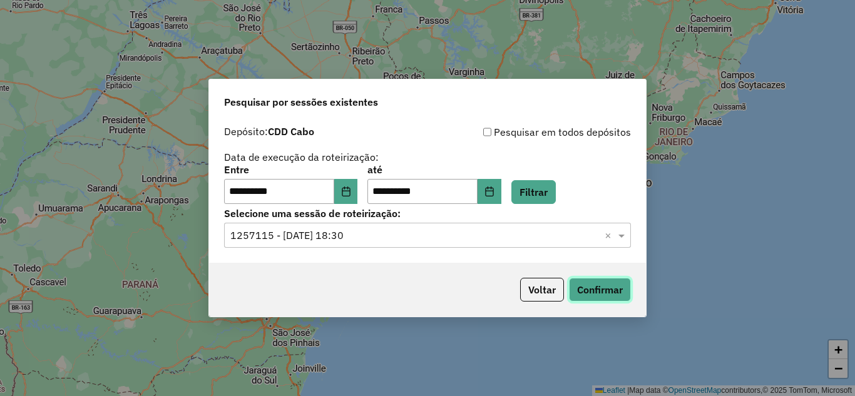
click at [605, 286] on button "Confirmar" at bounding box center [600, 290] width 62 height 24
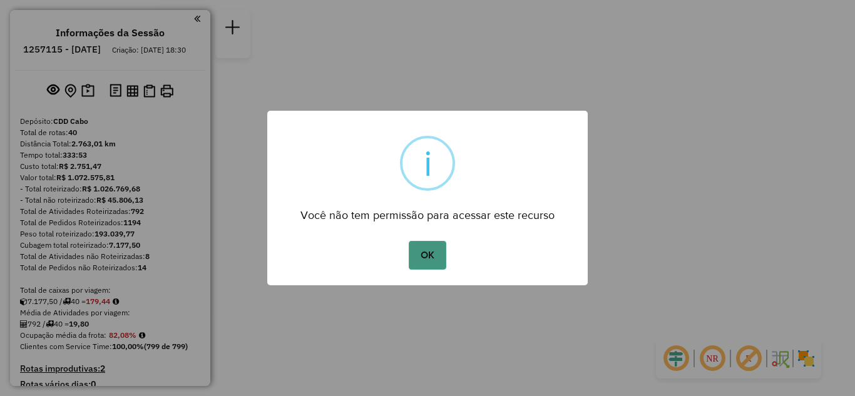
click at [430, 258] on button "OK" at bounding box center [426, 255] width 37 height 29
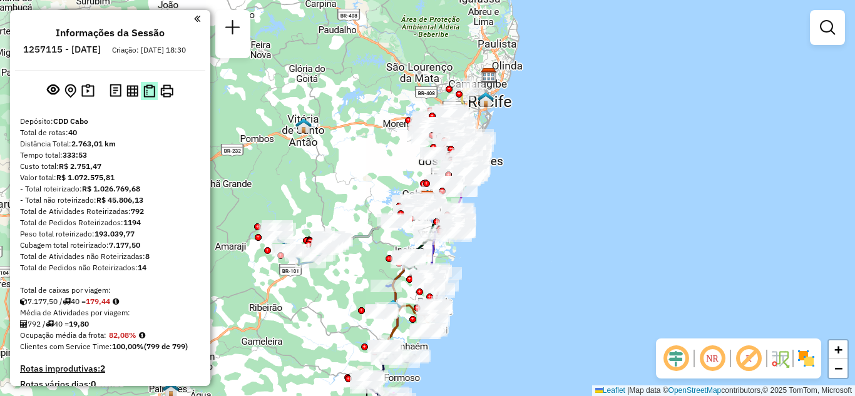
click at [148, 98] on img at bounding box center [149, 90] width 12 height 13
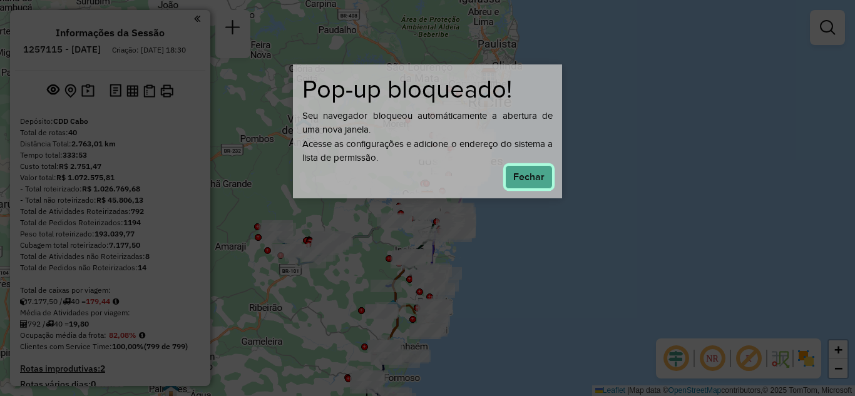
click at [515, 173] on button "Fechar" at bounding box center [529, 177] width 48 height 24
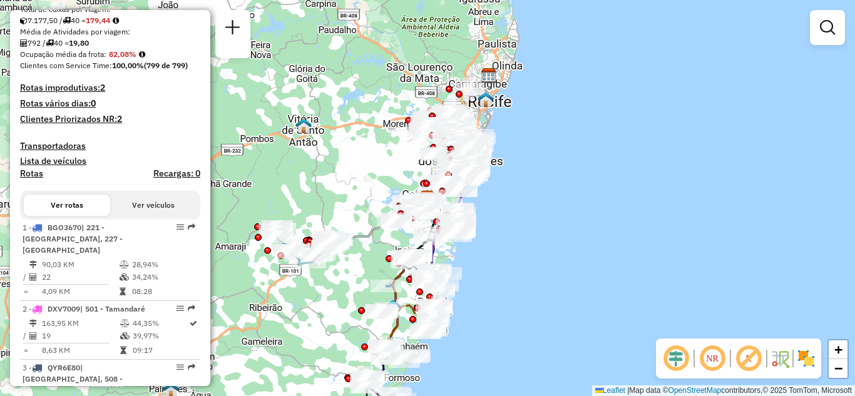
scroll to position [438, 0]
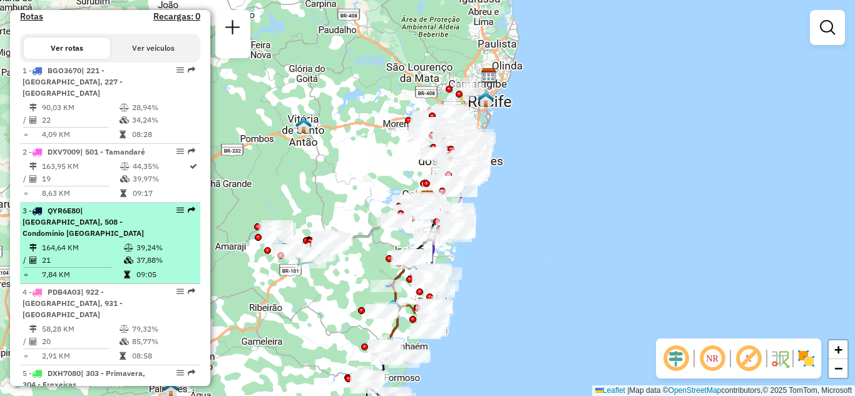
click at [97, 221] on span "| [GEOGRAPHIC_DATA], 508 - Condomínio [GEOGRAPHIC_DATA]" at bounding box center [83, 222] width 121 height 32
select select "**********"
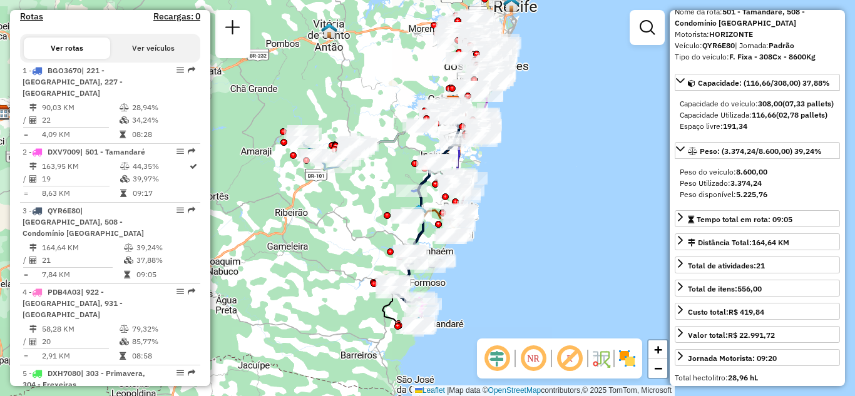
scroll to position [125, 0]
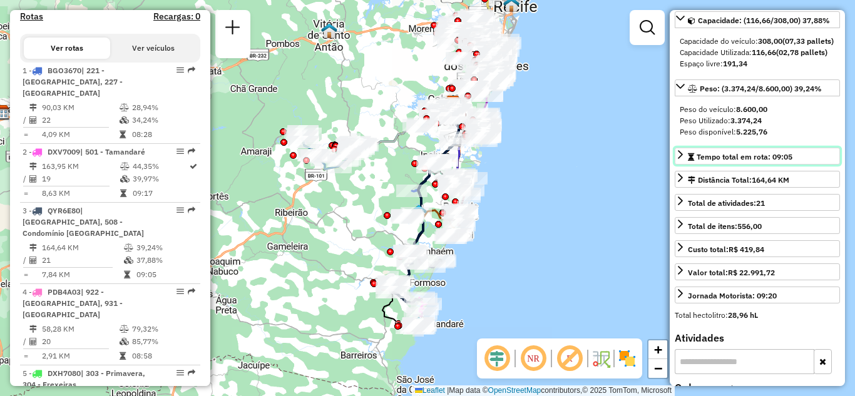
click at [743, 161] on span "Tempo total em rota: 09:05" at bounding box center [744, 156] width 96 height 9
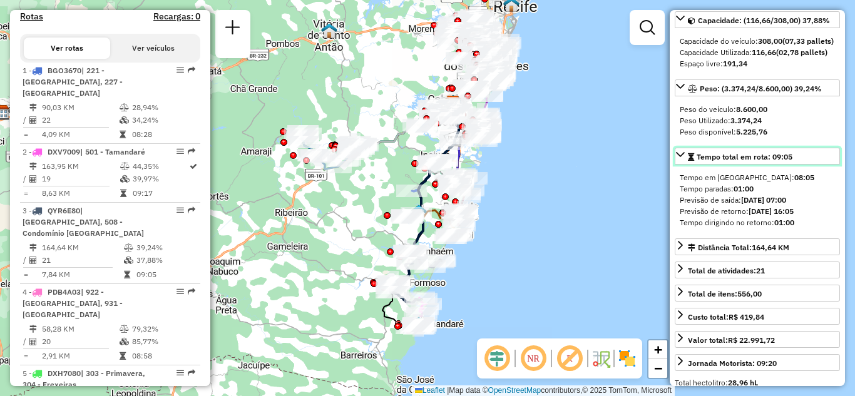
scroll to position [188, 0]
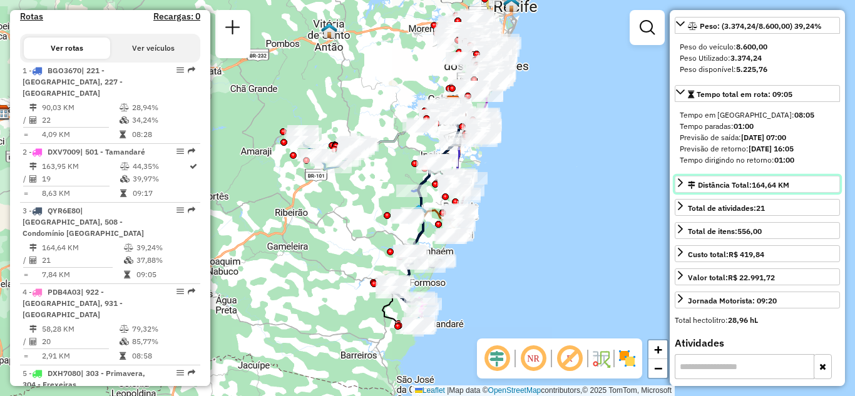
click at [726, 191] on div "Distância Total: 164,64 KM" at bounding box center [737, 185] width 101 height 11
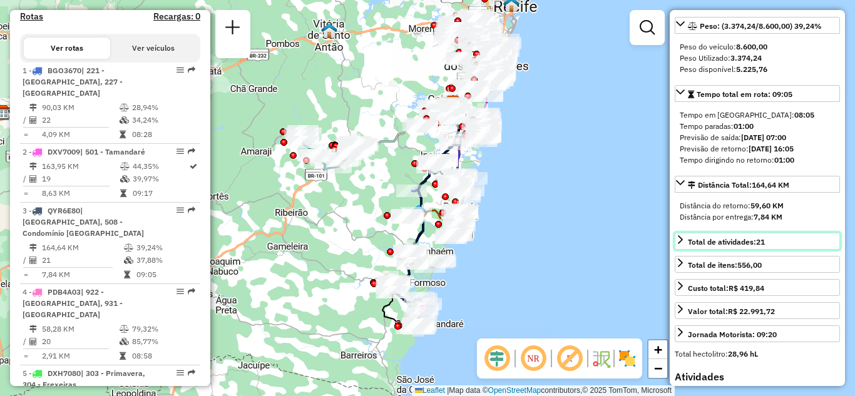
click at [740, 246] on span "Total de atividades: 21" at bounding box center [725, 241] width 77 height 9
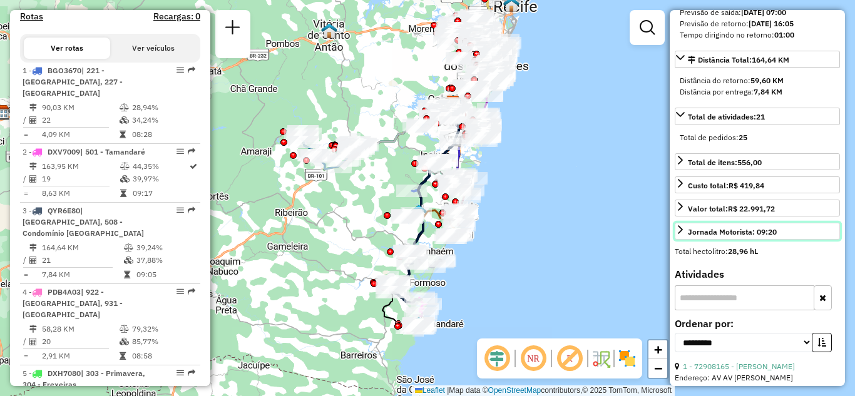
click at [738, 238] on div "Jornada Motorista: 09:20" at bounding box center [731, 231] width 89 height 11
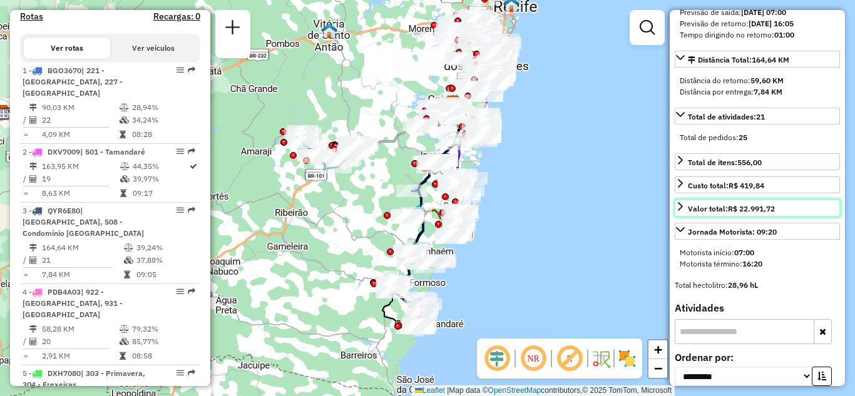
click at [735, 216] on link "Valor total: R$ 22.991,72" at bounding box center [756, 208] width 165 height 17
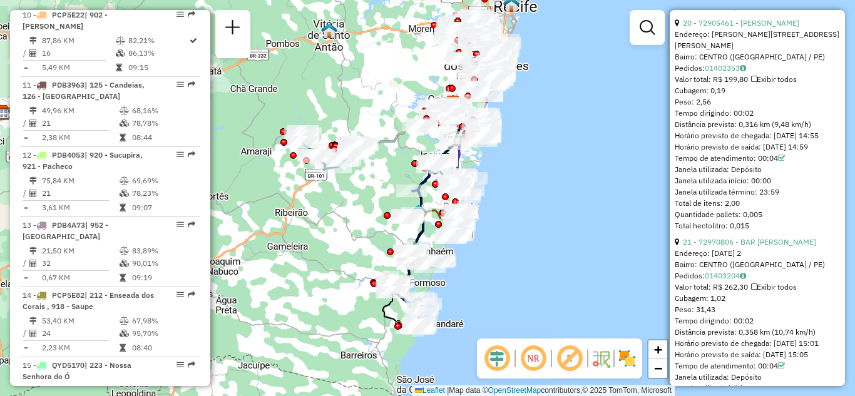
scroll to position [1189, 0]
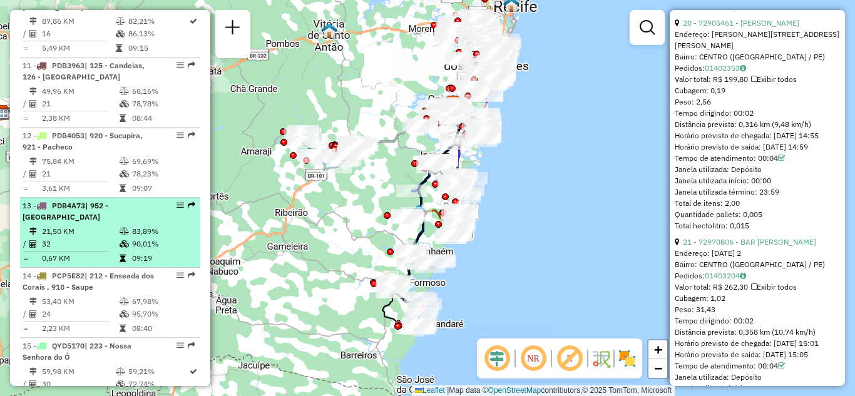
click at [81, 225] on td "21,50 KM" at bounding box center [80, 231] width 78 height 13
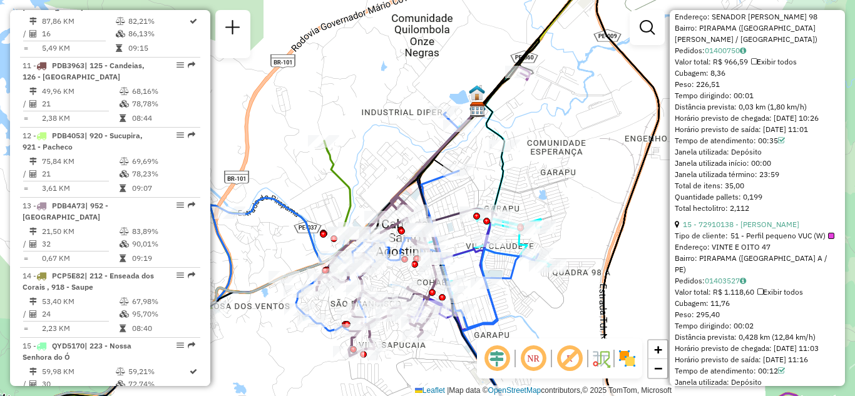
scroll to position [3605, 0]
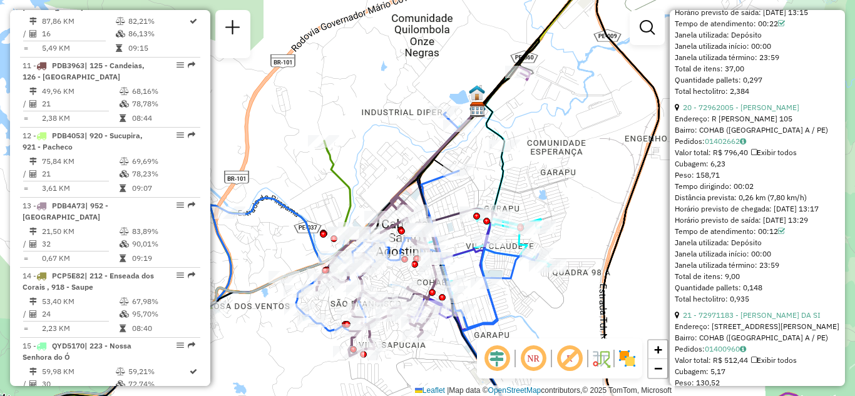
scroll to position [4856, 0]
